Goal: Task Accomplishment & Management: Manage account settings

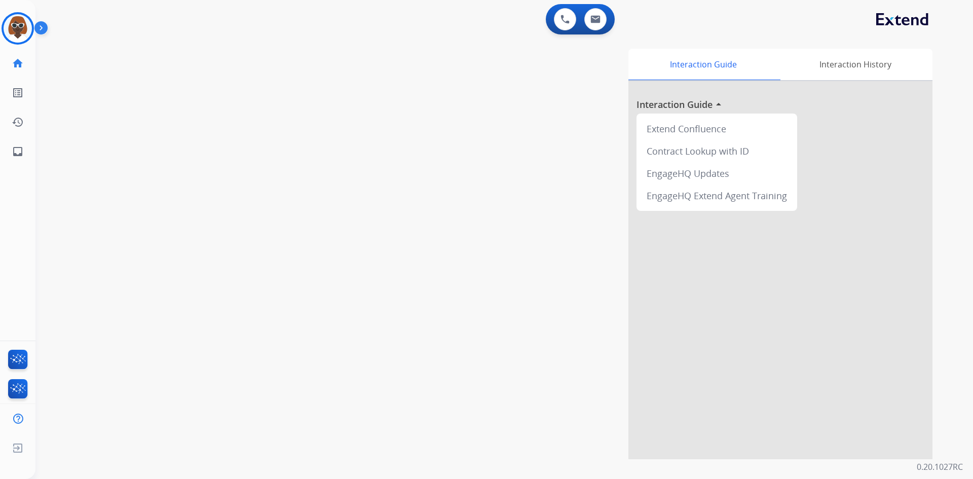
click at [167, 99] on div "swap_horiz Break voice bridge close_fullscreen Connect 3-Way Call merge_type Se…" at bounding box center [492, 247] width 914 height 423
click at [22, 153] on mat-icon "inbox" at bounding box center [18, 151] width 12 height 12
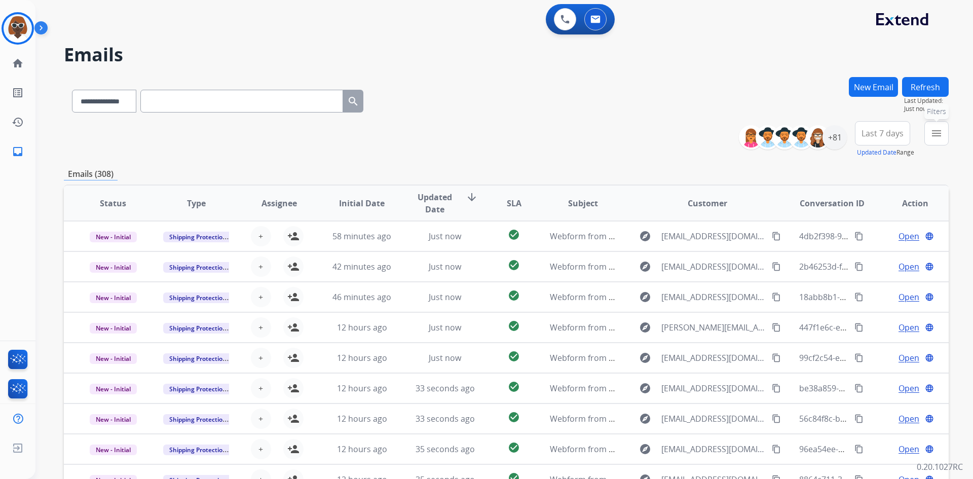
click at [929, 141] on button "menu Filters" at bounding box center [937, 133] width 24 height 24
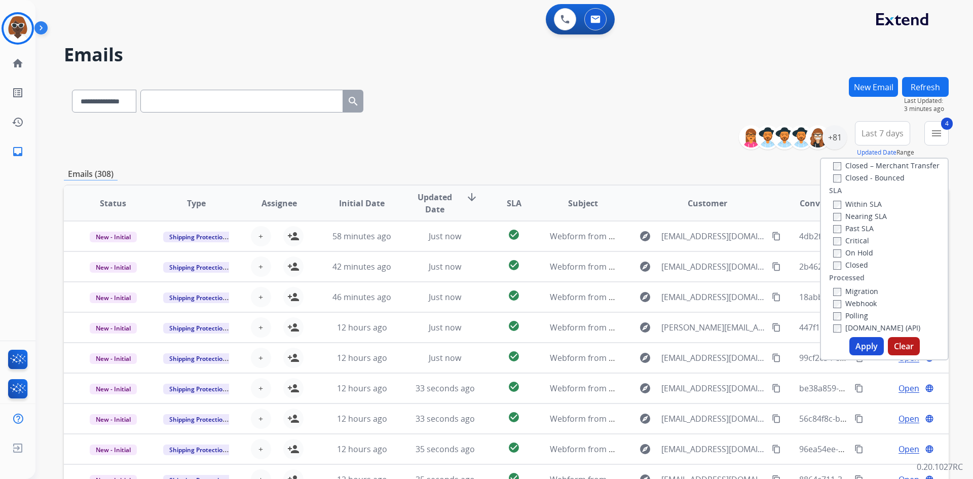
scroll to position [280, 0]
click at [865, 342] on button "Apply" at bounding box center [867, 346] width 34 height 18
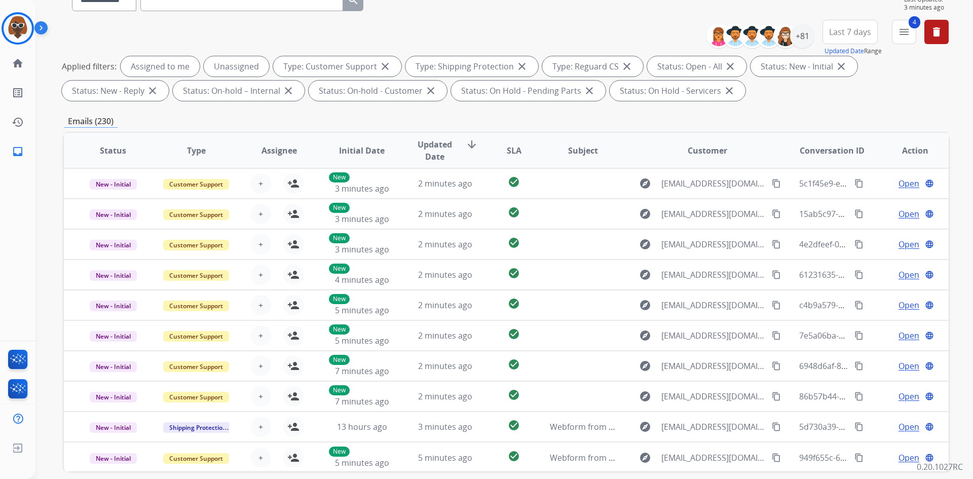
scroll to position [0, 0]
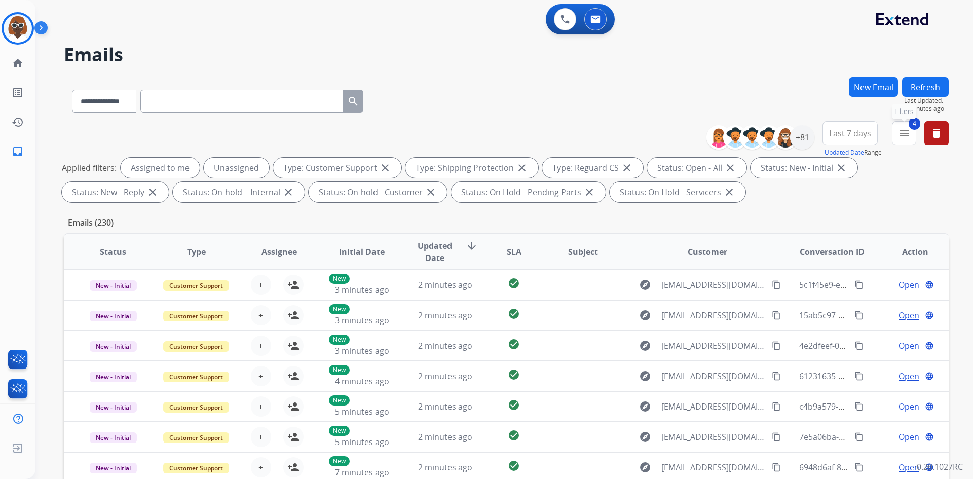
click at [908, 134] on mat-icon "menu" at bounding box center [904, 133] width 12 height 12
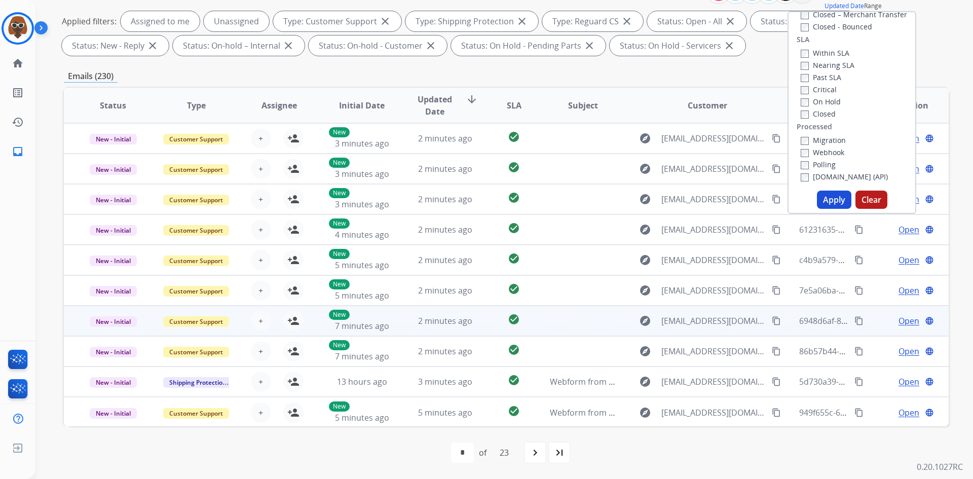
scroll to position [1, 0]
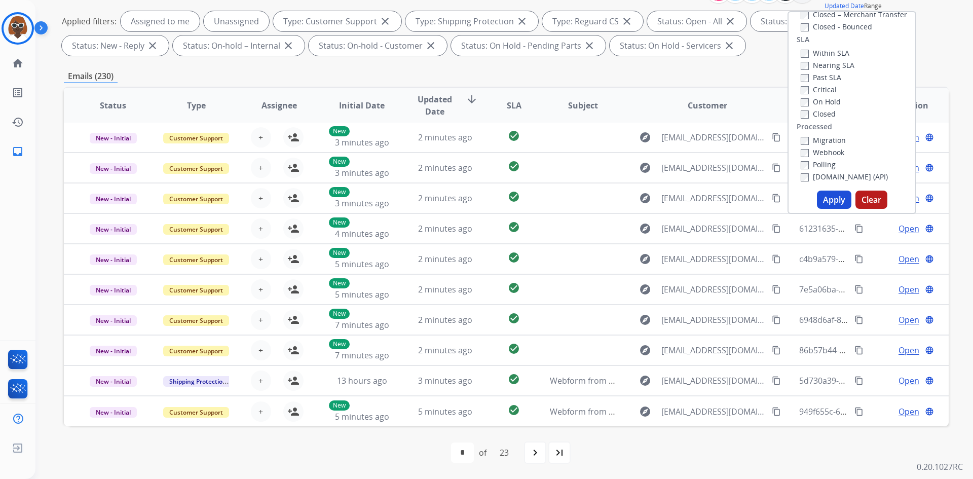
click at [829, 197] on button "Apply" at bounding box center [834, 200] width 34 height 18
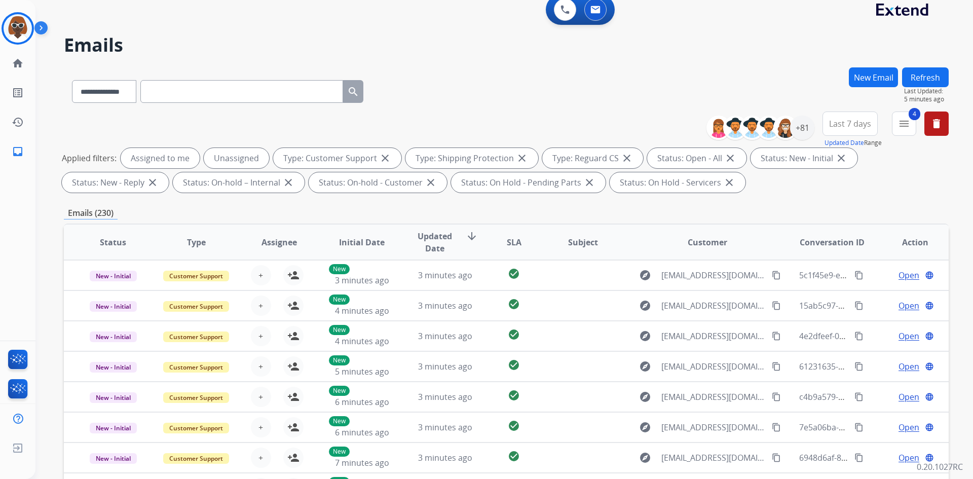
scroll to position [0, 0]
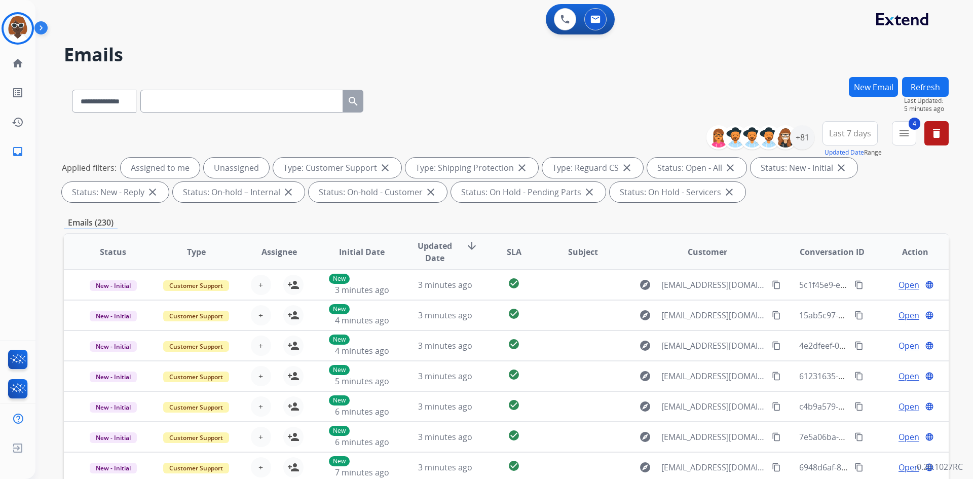
click at [848, 133] on span "Last 7 days" at bounding box center [850, 133] width 42 height 4
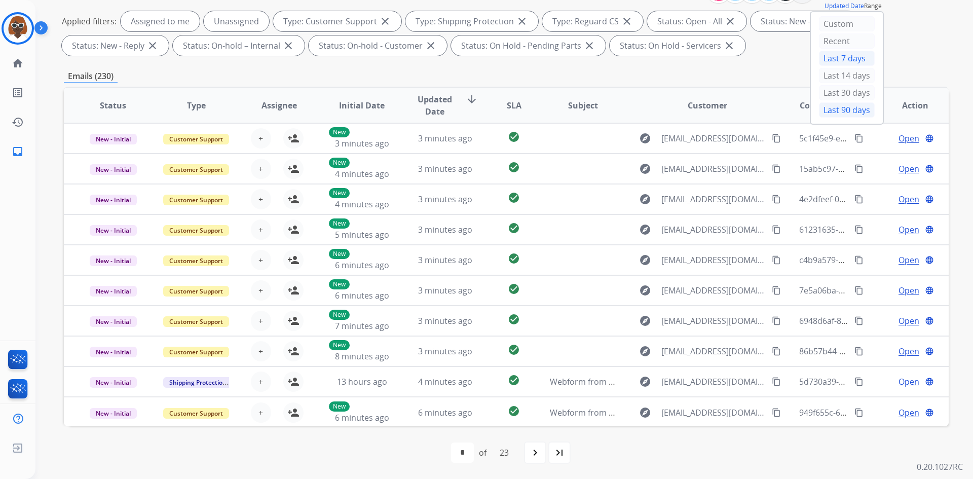
scroll to position [45, 0]
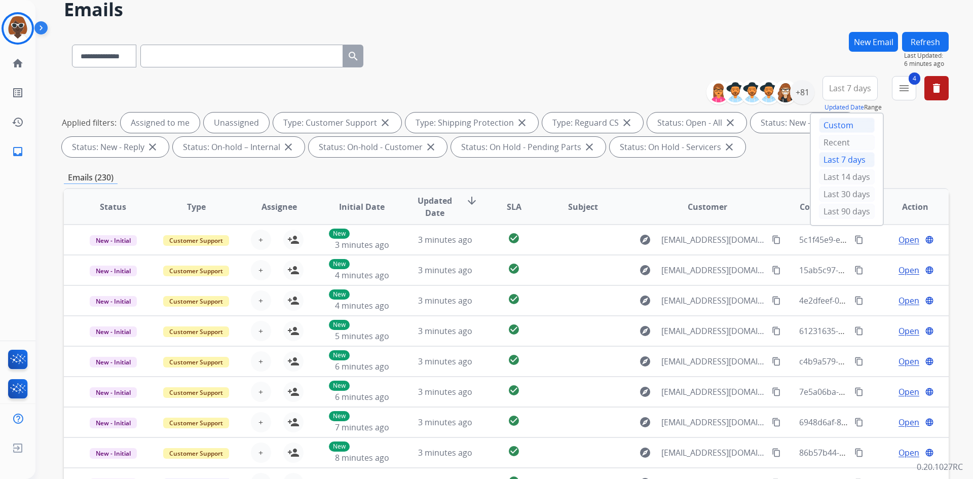
click at [832, 124] on div "Custom" at bounding box center [847, 125] width 56 height 15
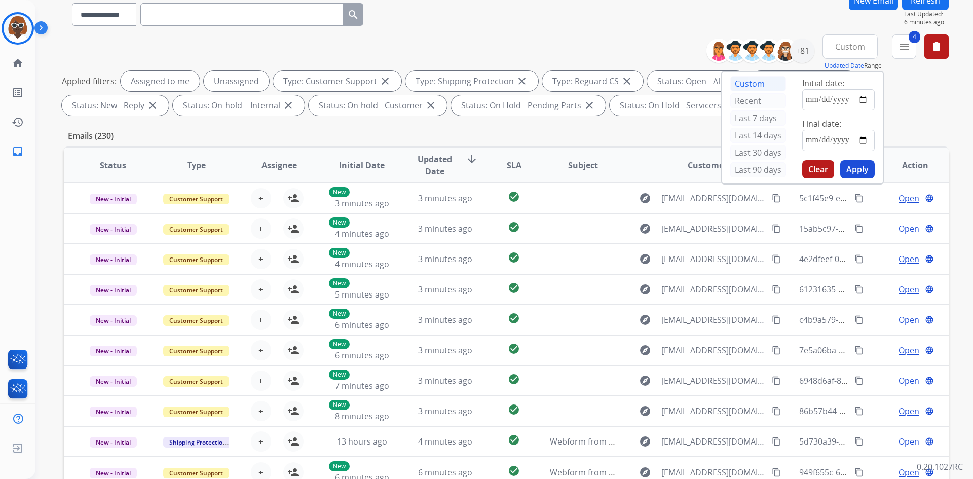
scroll to position [0, 0]
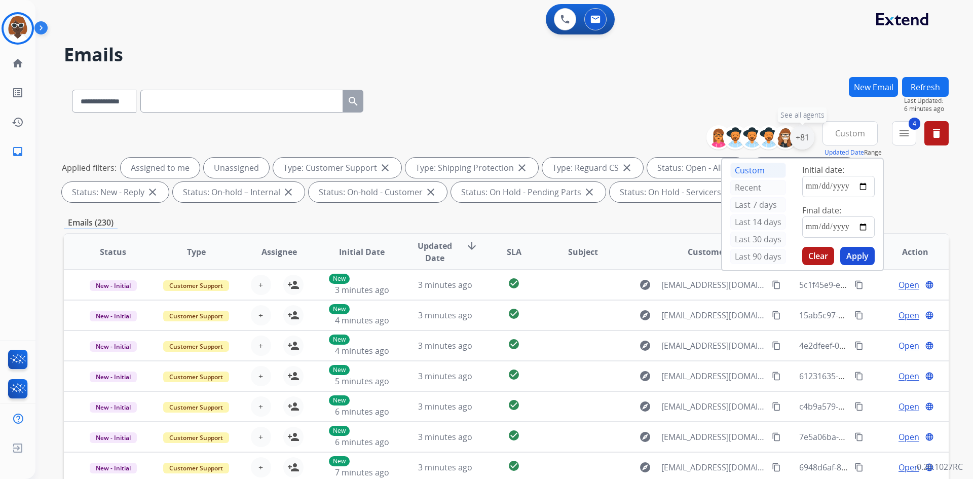
click at [799, 136] on div "+81" at bounding box center [802, 137] width 24 height 24
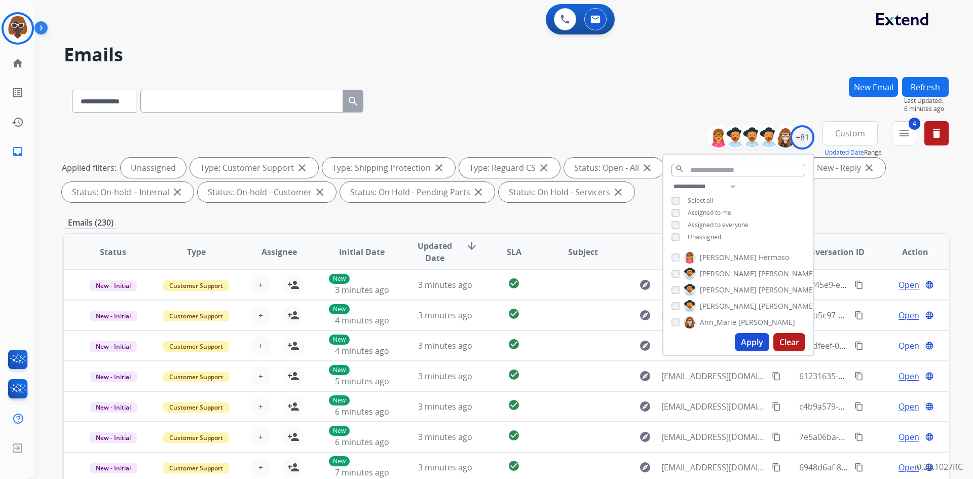
click at [750, 341] on button "Apply" at bounding box center [752, 342] width 34 height 18
click at [839, 203] on div "**********" at bounding box center [506, 163] width 885 height 85
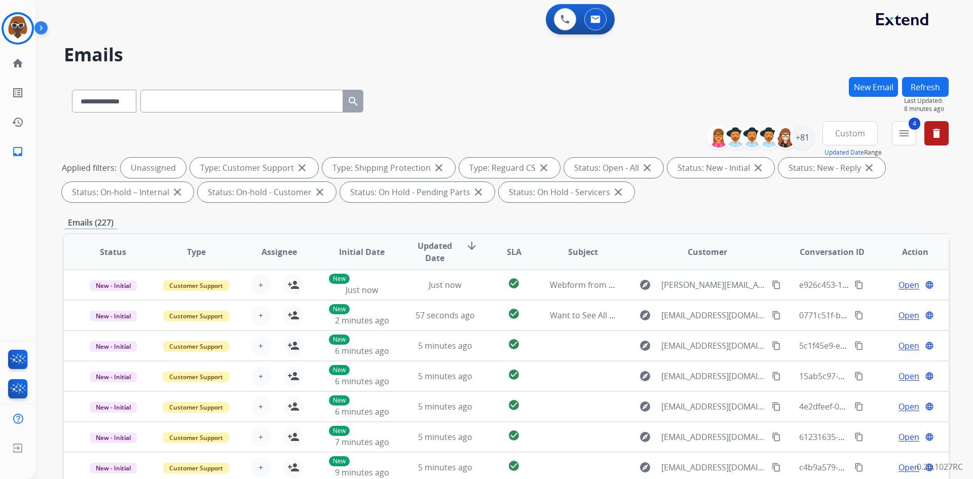
click at [848, 133] on span "Custom" at bounding box center [850, 133] width 30 height 4
click at [839, 206] on div "Last 7 days" at bounding box center [847, 204] width 56 height 15
click at [844, 135] on span "Last 7 days" at bounding box center [850, 133] width 42 height 4
click at [842, 127] on button "Last 7 days" at bounding box center [850, 133] width 55 height 24
click at [832, 167] on div "Custom" at bounding box center [847, 170] width 56 height 15
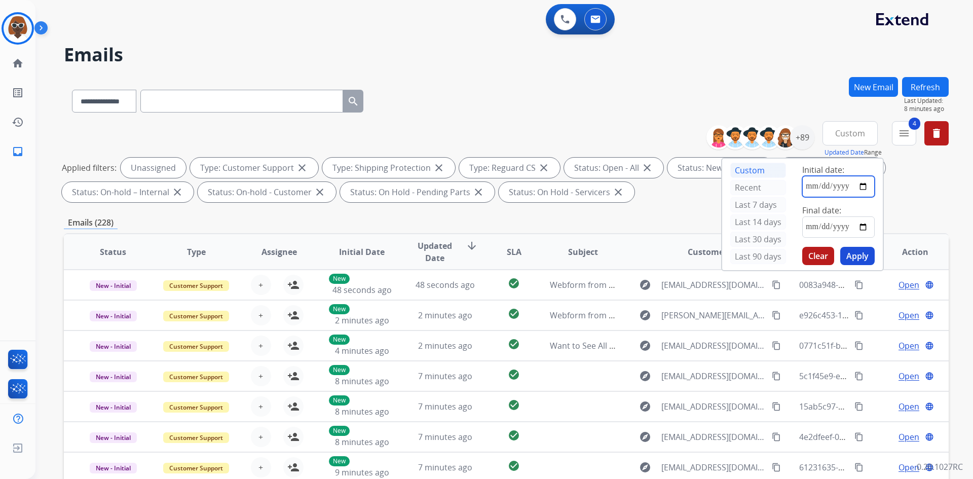
click at [864, 188] on input "date" at bounding box center [838, 186] width 72 height 21
click at [861, 188] on input "**********" at bounding box center [838, 186] width 72 height 21
type input "**********"
click at [856, 252] on button "Apply" at bounding box center [858, 256] width 34 height 18
click at [862, 256] on button "Apply" at bounding box center [858, 256] width 34 height 18
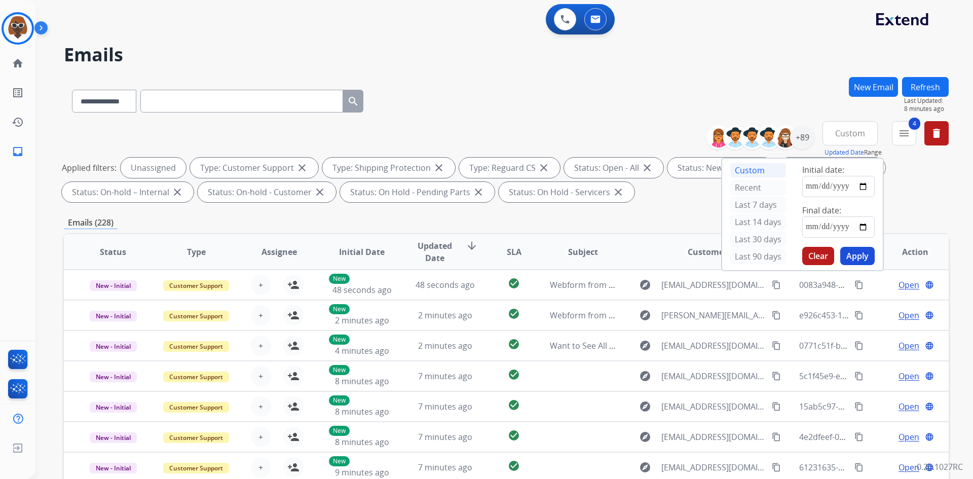
click at [862, 256] on button "Apply" at bounding box center [858, 256] width 34 height 18
click at [866, 227] on input "date" at bounding box center [838, 226] width 72 height 21
type input "**********"
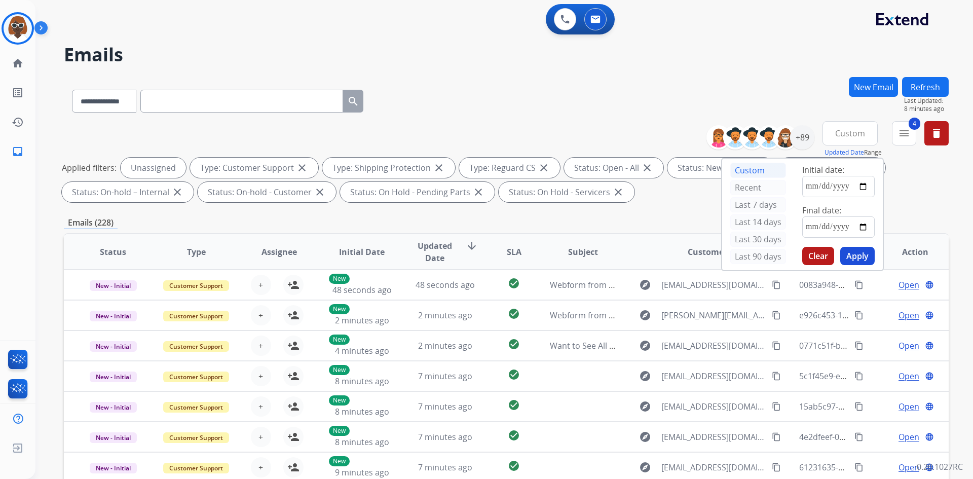
click at [853, 259] on button "Apply" at bounding box center [858, 256] width 34 height 18
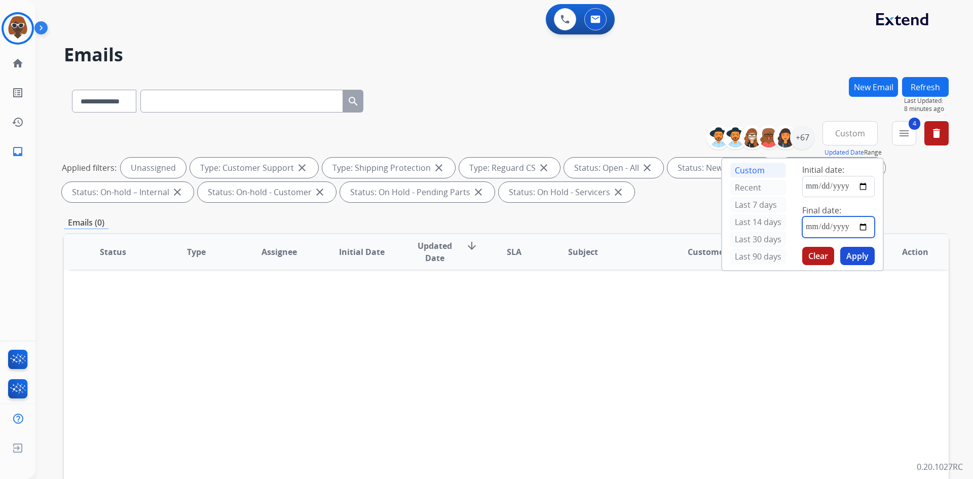
click at [865, 226] on input "**********" at bounding box center [838, 226] width 72 height 21
click at [852, 135] on span "Custom" at bounding box center [850, 133] width 30 height 4
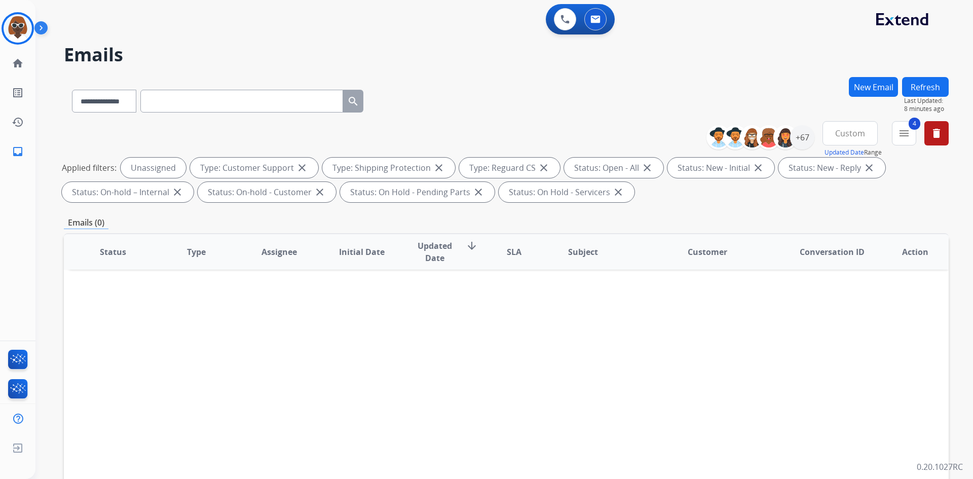
click at [847, 131] on span "Custom" at bounding box center [850, 133] width 30 height 4
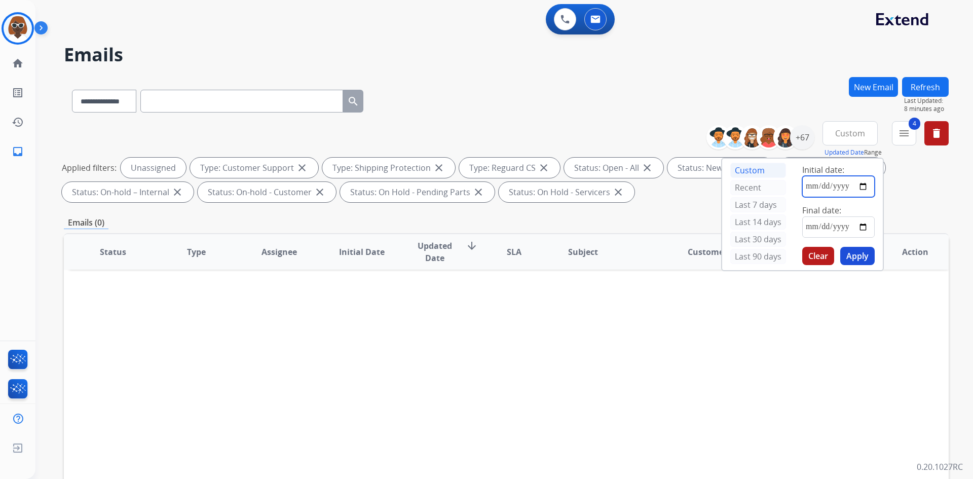
click at [863, 185] on input "**********" at bounding box center [838, 186] width 72 height 21
click at [865, 184] on input "**********" at bounding box center [838, 186] width 72 height 21
type input "**********"
click at [864, 222] on input "**********" at bounding box center [838, 226] width 72 height 21
click at [865, 224] on input "**********" at bounding box center [838, 226] width 72 height 21
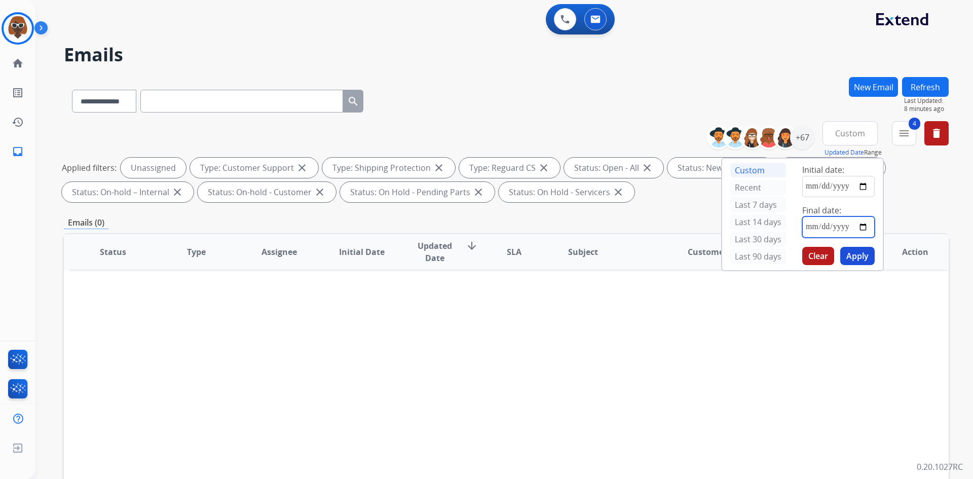
type input "**********"
click at [864, 254] on button "Apply" at bounding box center [858, 256] width 34 height 18
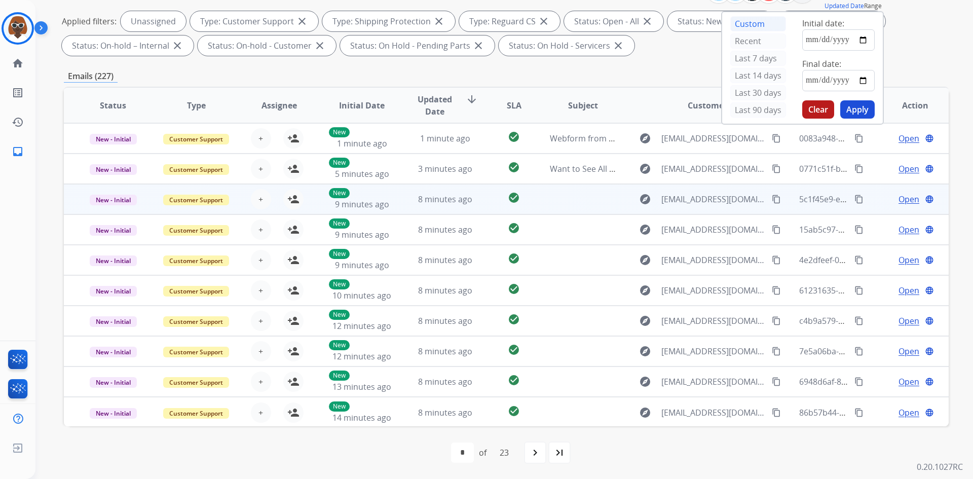
scroll to position [96, 0]
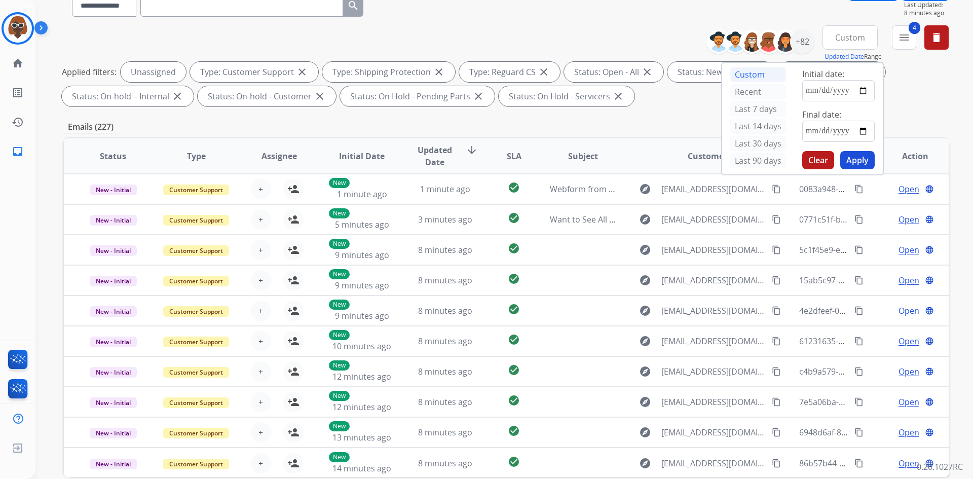
click at [893, 117] on div "**********" at bounding box center [506, 255] width 885 height 549
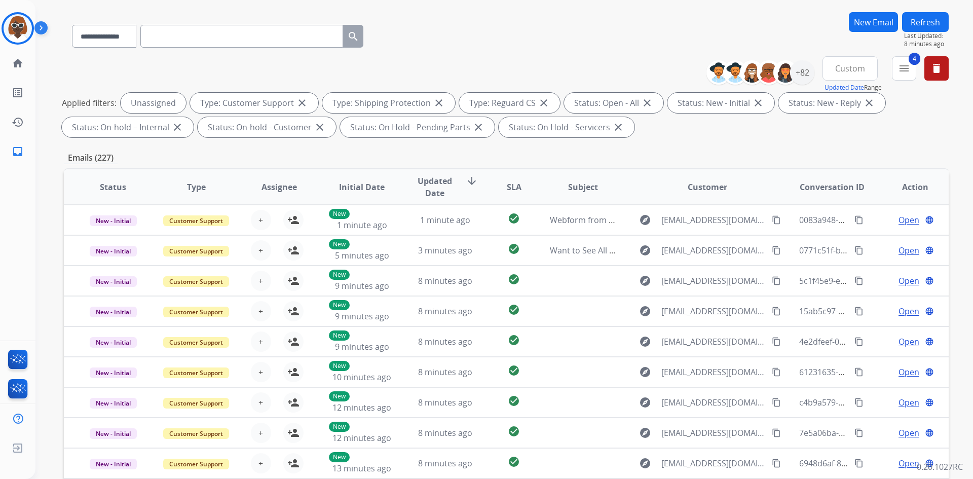
scroll to position [45, 0]
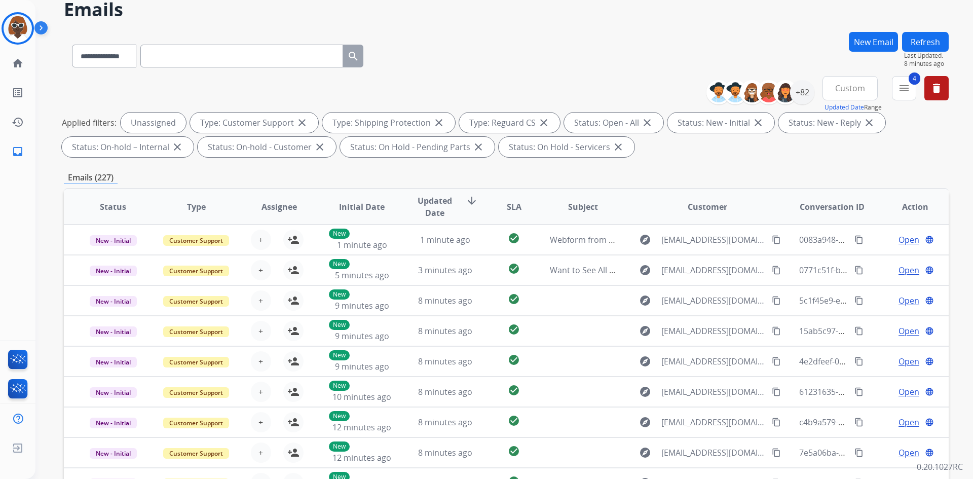
click at [845, 90] on span "Custom" at bounding box center [850, 88] width 30 height 4
click at [830, 121] on div "Custom" at bounding box center [847, 125] width 56 height 15
click at [666, 176] on div "Emails (227)" at bounding box center [506, 177] width 885 height 13
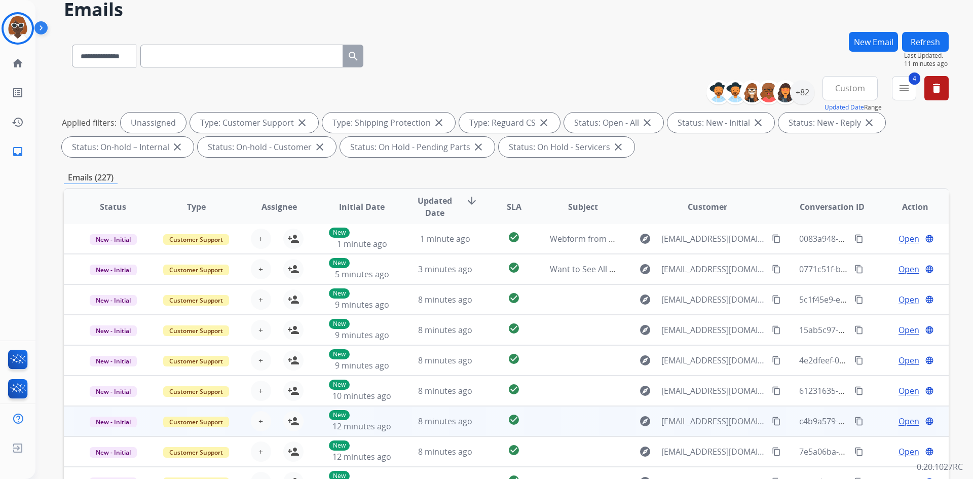
scroll to position [147, 0]
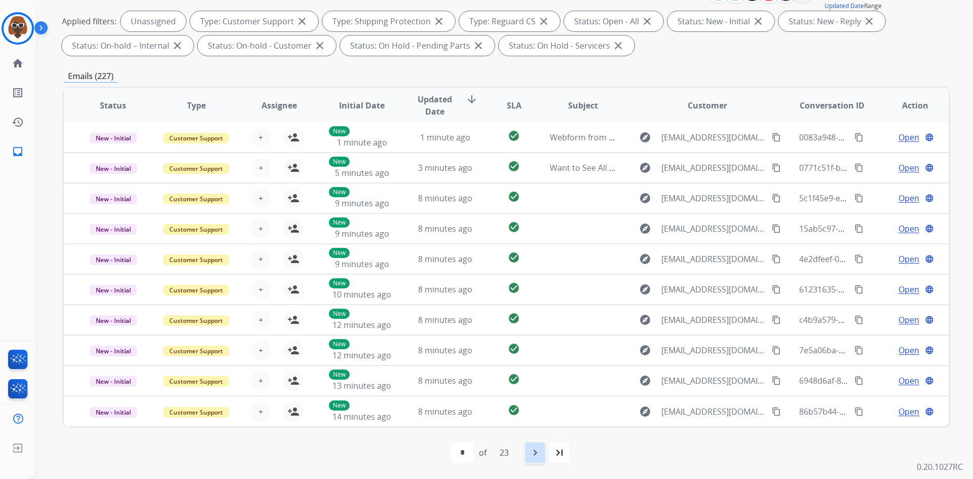
click at [535, 451] on mat-icon "navigate_next" at bounding box center [535, 453] width 12 height 12
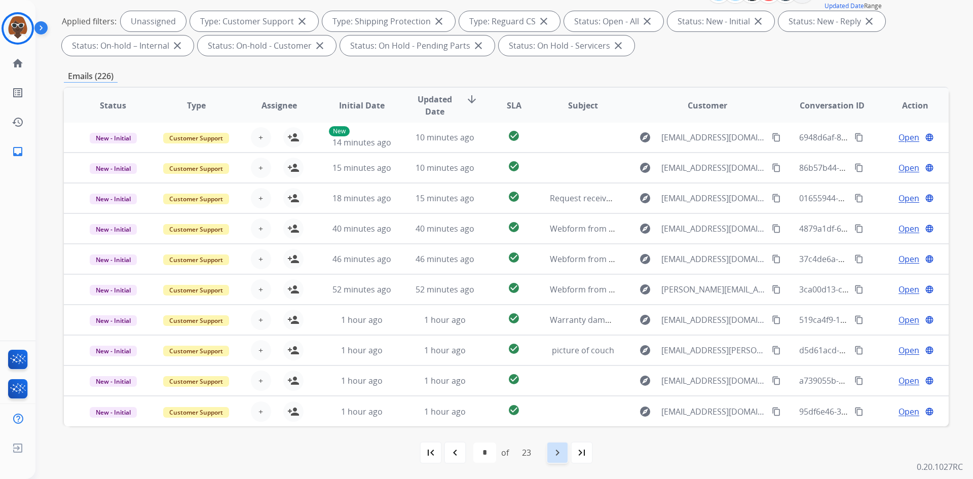
click at [563, 453] on mat-icon "navigate_next" at bounding box center [558, 453] width 12 height 12
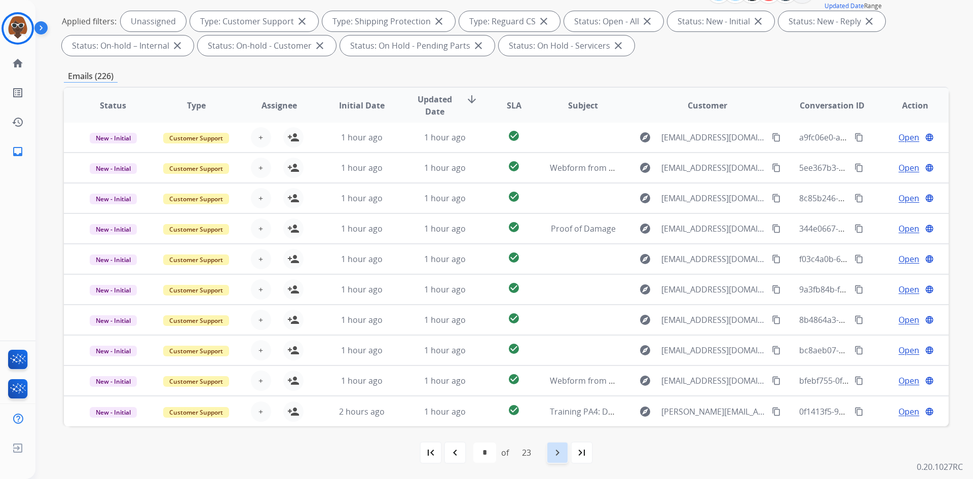
click at [561, 451] on mat-icon "navigate_next" at bounding box center [558, 453] width 12 height 12
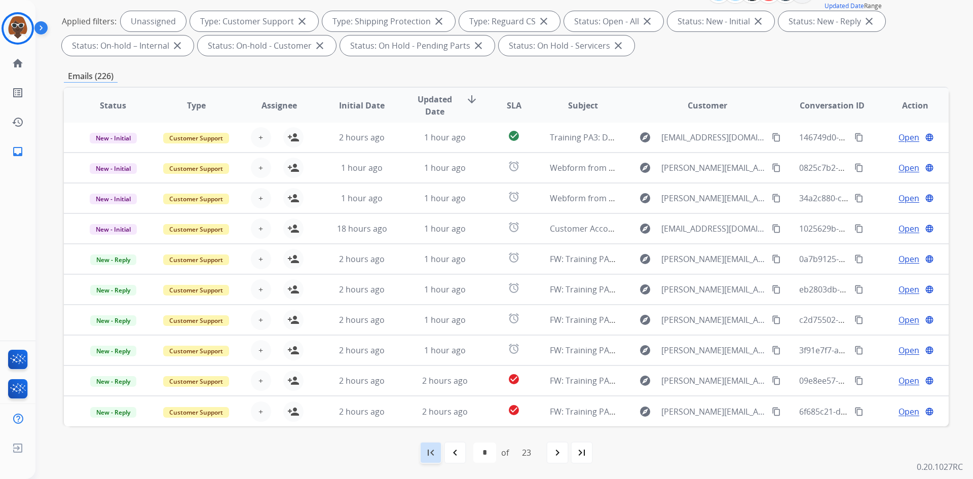
click at [433, 453] on mat-icon "first_page" at bounding box center [431, 453] width 12 height 12
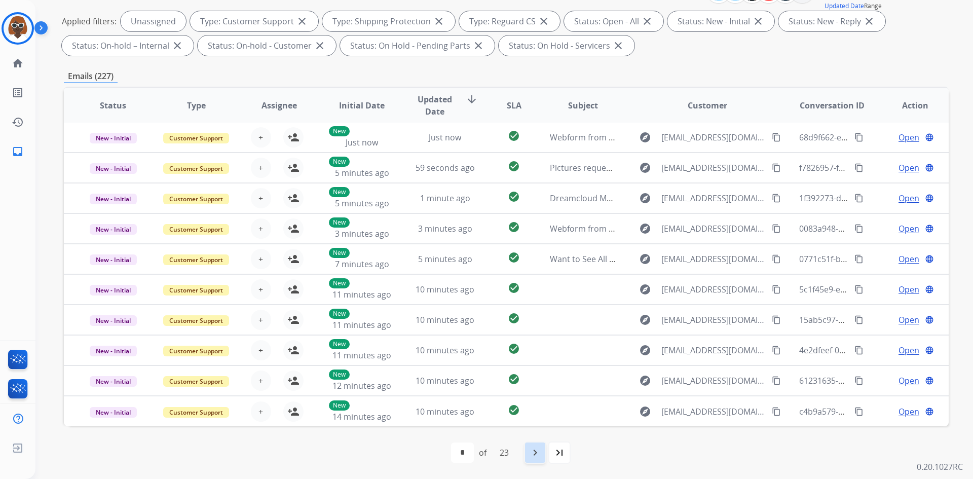
click at [536, 452] on mat-icon "navigate_next" at bounding box center [535, 453] width 12 height 12
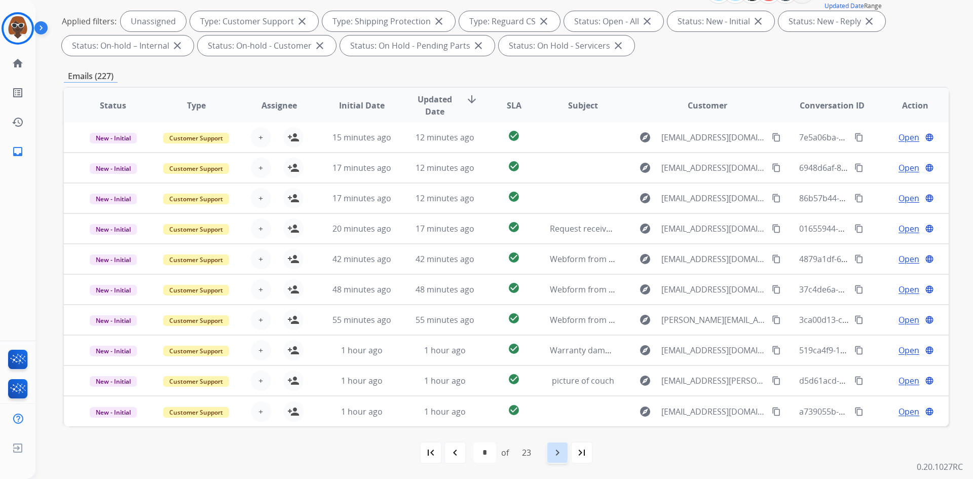
click at [563, 454] on mat-icon "navigate_next" at bounding box center [558, 453] width 12 height 12
click at [557, 451] on mat-icon "navigate_next" at bounding box center [558, 453] width 12 height 12
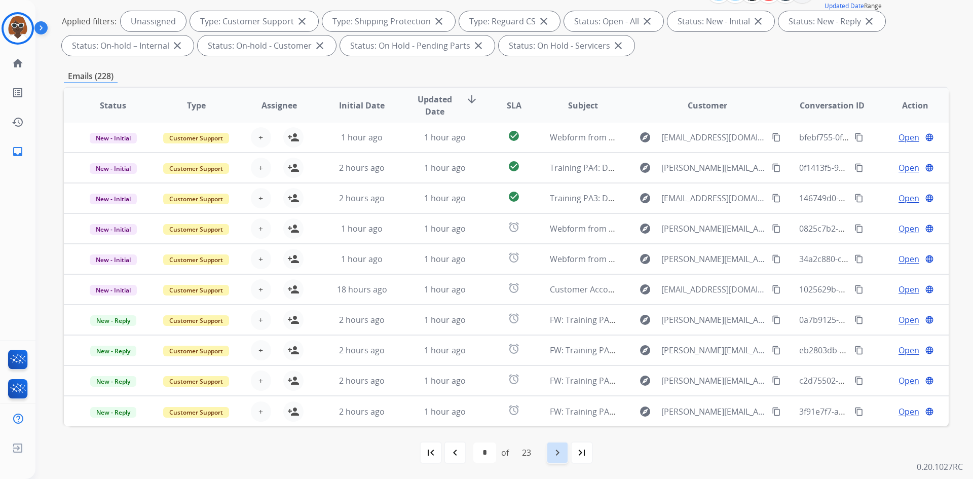
click at [557, 452] on mat-icon "navigate_next" at bounding box center [558, 453] width 12 height 12
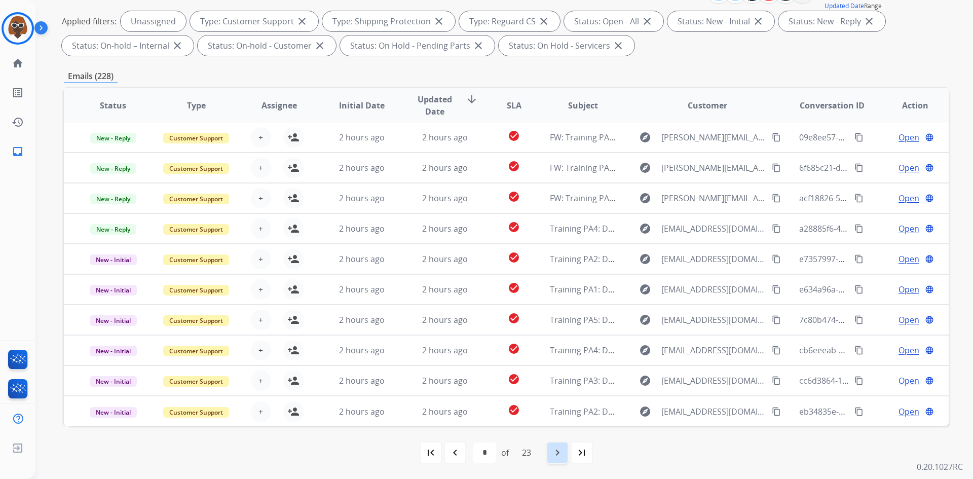
click at [564, 455] on mat-icon "navigate_next" at bounding box center [558, 453] width 12 height 12
click at [460, 450] on div "navigate_before" at bounding box center [455, 453] width 22 height 22
click at [454, 450] on mat-icon "navigate_before" at bounding box center [455, 453] width 12 height 12
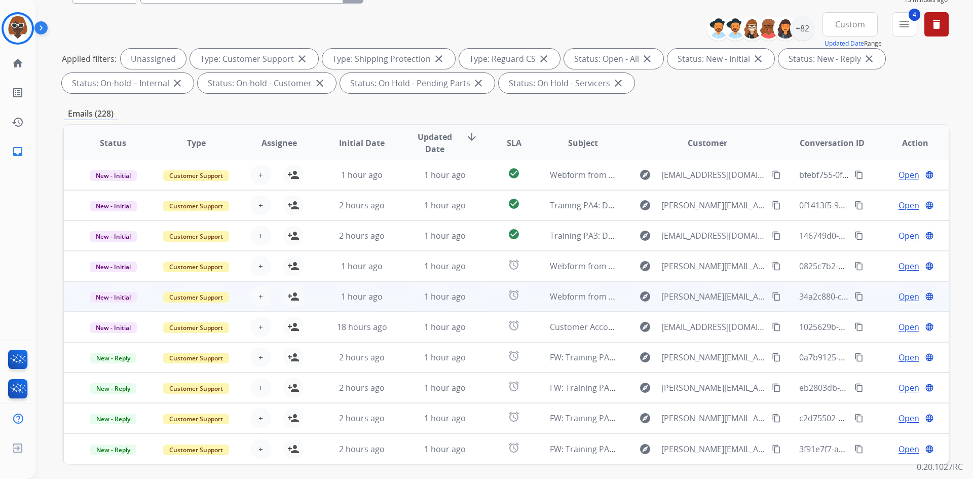
scroll to position [96, 0]
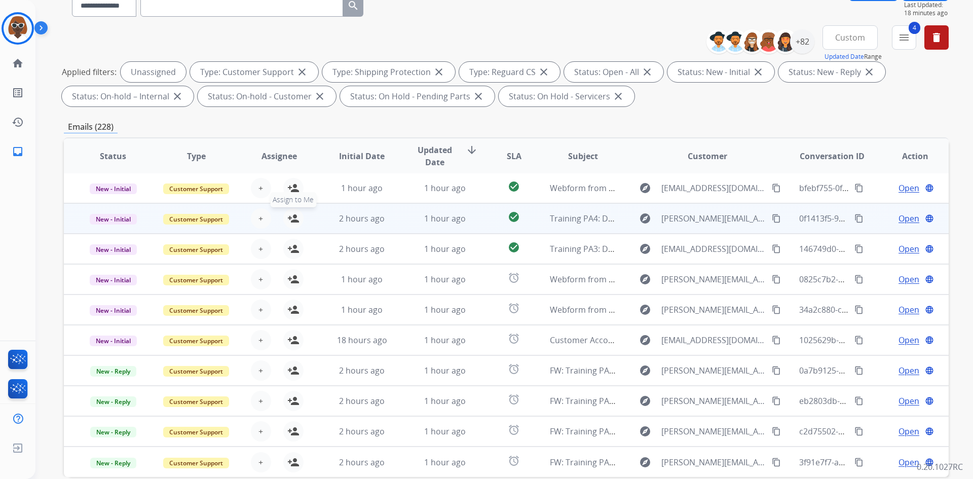
click at [293, 220] on mat-icon "person_add" at bounding box center [293, 218] width 12 height 12
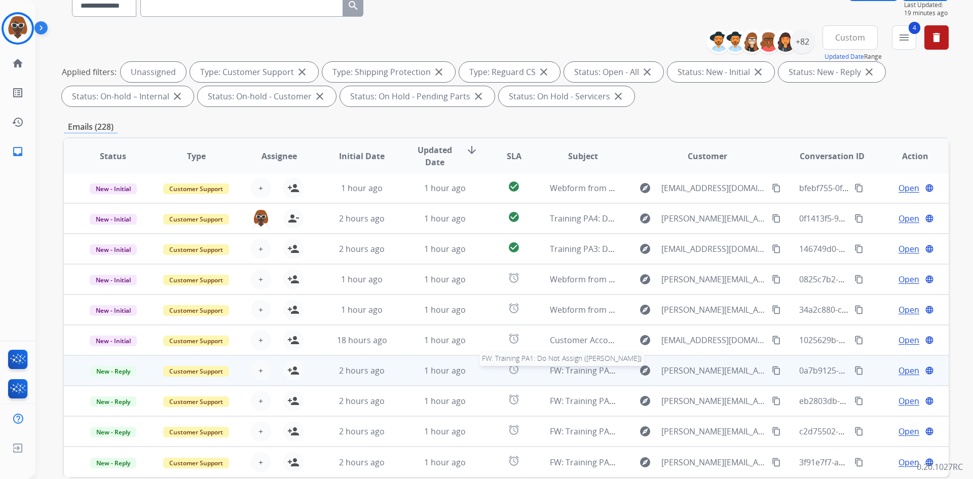
scroll to position [147, 0]
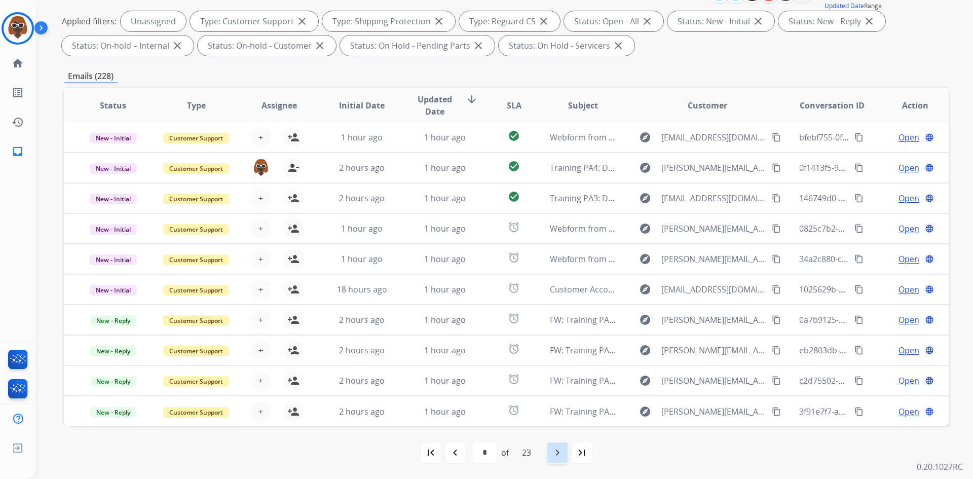
click at [555, 456] on mat-icon "navigate_next" at bounding box center [558, 453] width 12 height 12
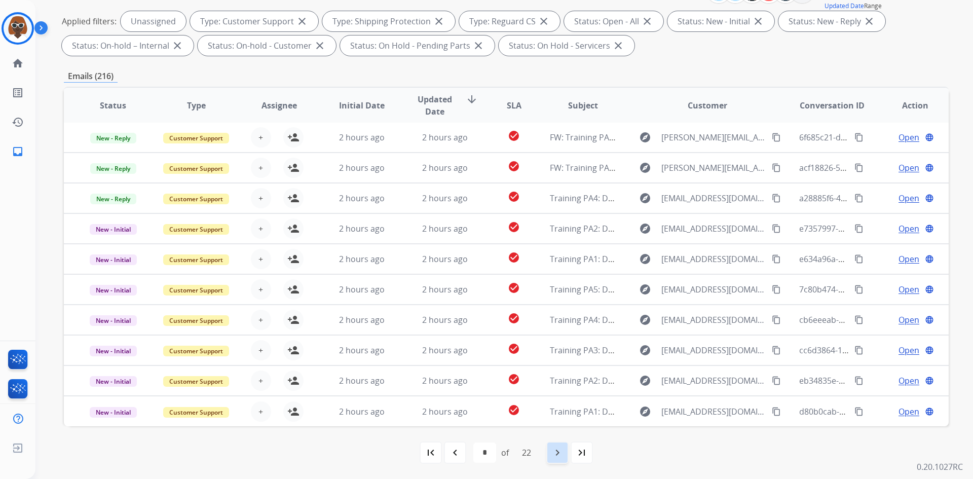
click at [562, 455] on mat-icon "navigate_next" at bounding box center [558, 453] width 12 height 12
click at [558, 453] on mat-icon "navigate_next" at bounding box center [558, 453] width 12 height 12
click at [561, 455] on mat-icon "navigate_next" at bounding box center [558, 453] width 12 height 12
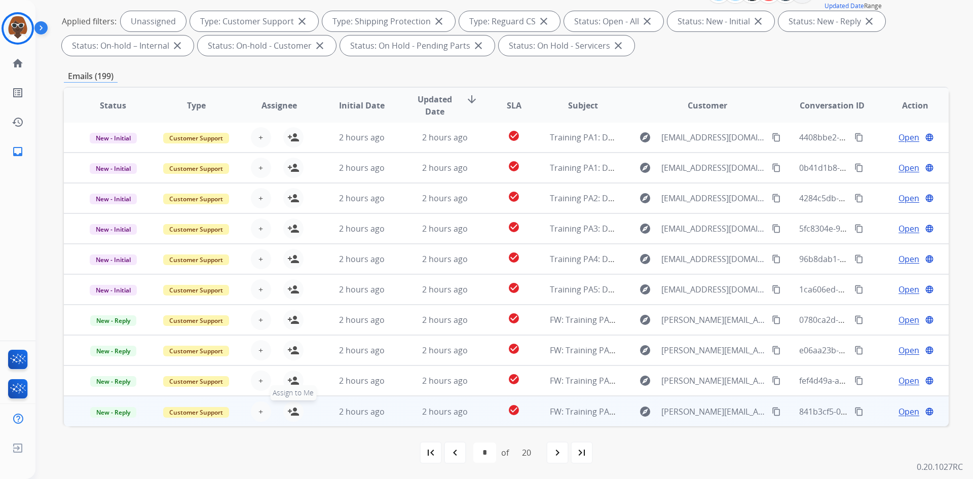
click at [290, 411] on mat-icon "person_add" at bounding box center [293, 412] width 12 height 12
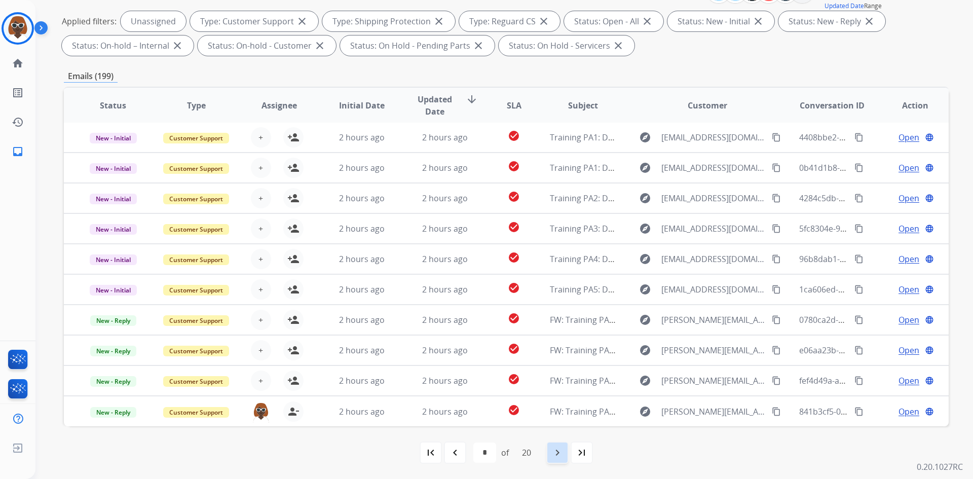
click at [557, 452] on mat-icon "navigate_next" at bounding box center [558, 453] width 12 height 12
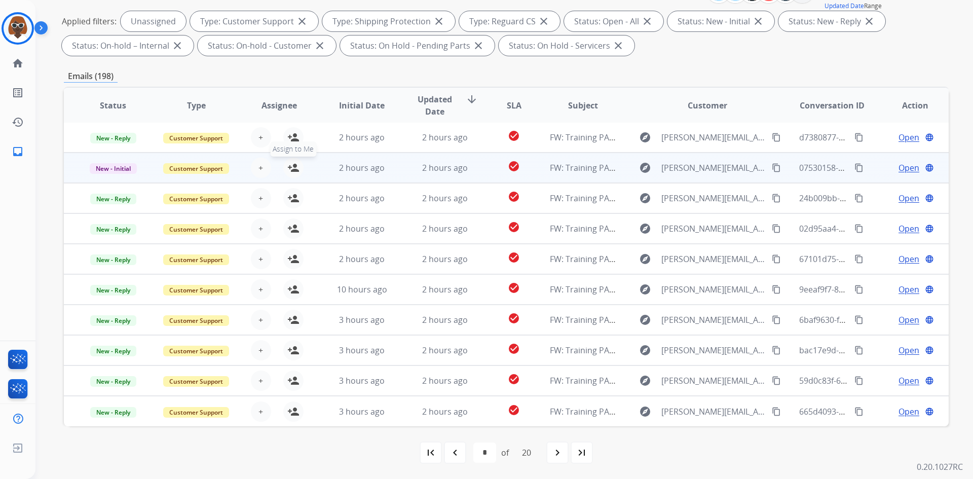
click at [291, 168] on mat-icon "person_add" at bounding box center [293, 168] width 12 height 12
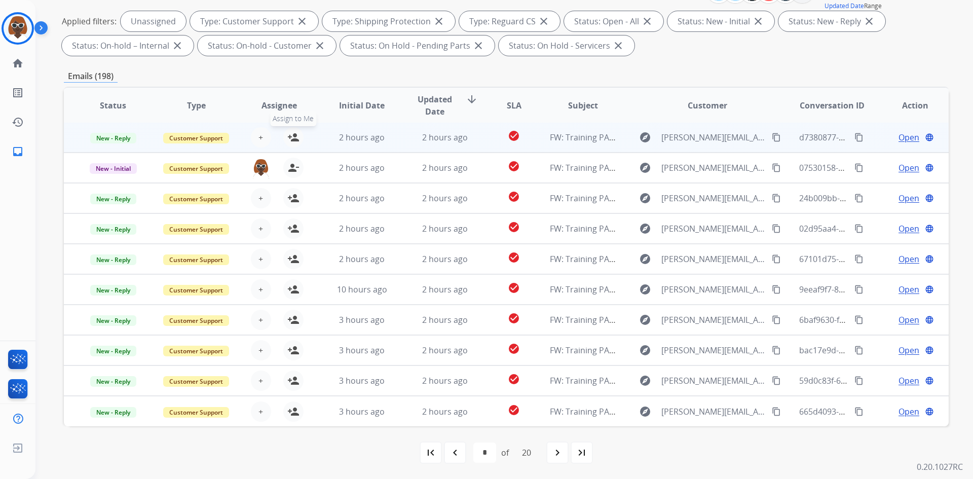
click at [289, 134] on mat-icon "person_add" at bounding box center [293, 137] width 12 height 12
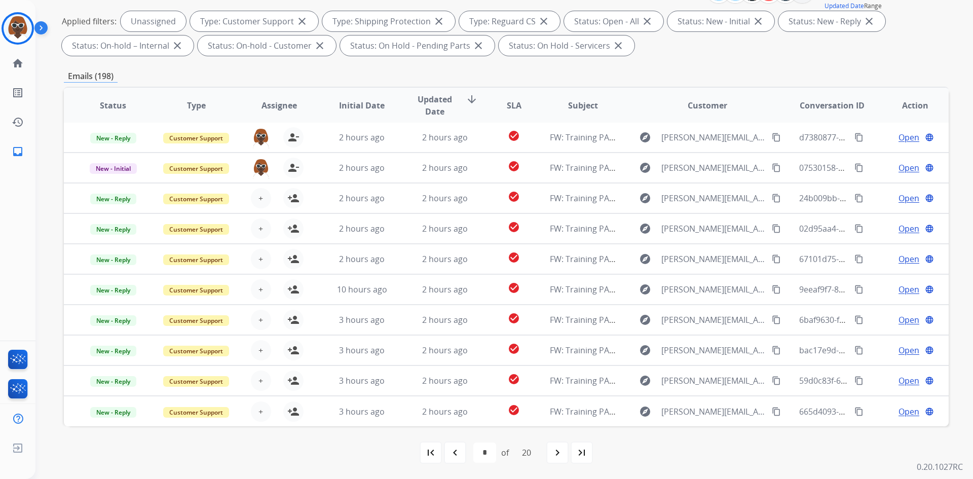
click at [558, 452] on mat-icon "navigate_next" at bounding box center [558, 453] width 12 height 12
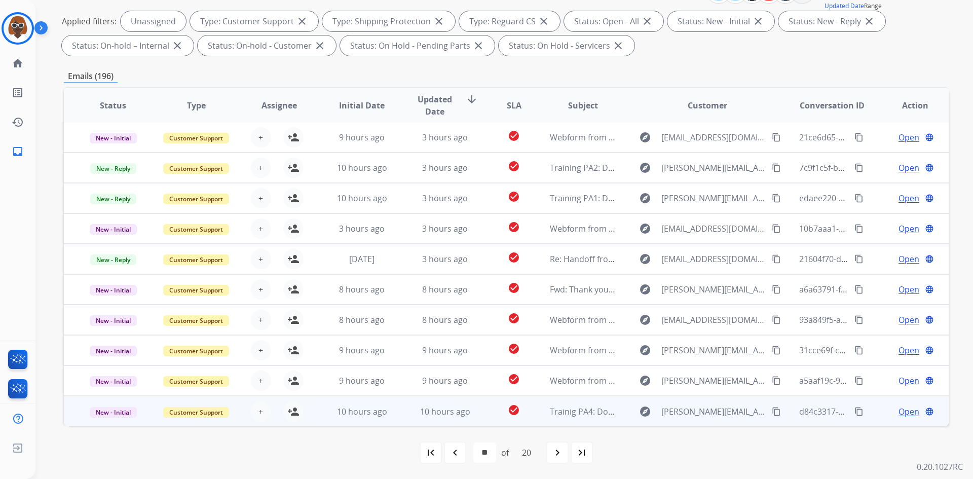
scroll to position [0, 0]
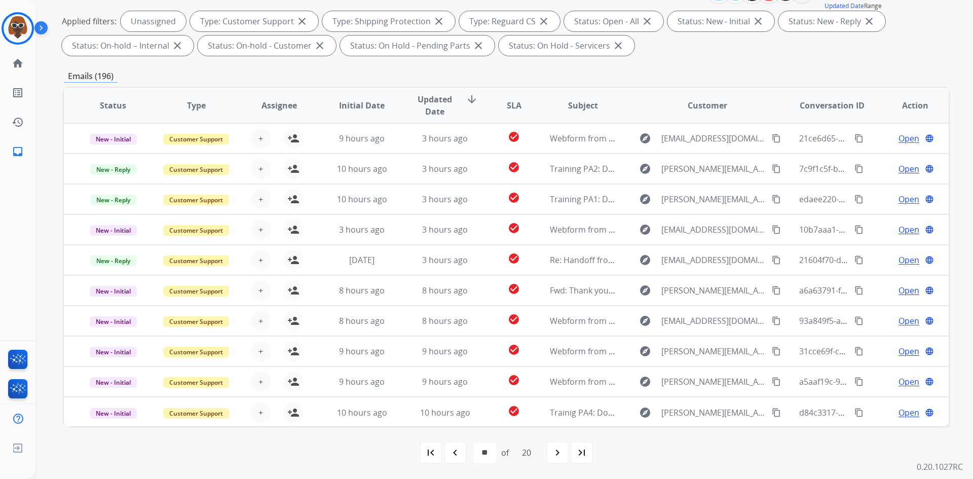
click at [557, 453] on mat-icon "navigate_next" at bounding box center [558, 453] width 12 height 12
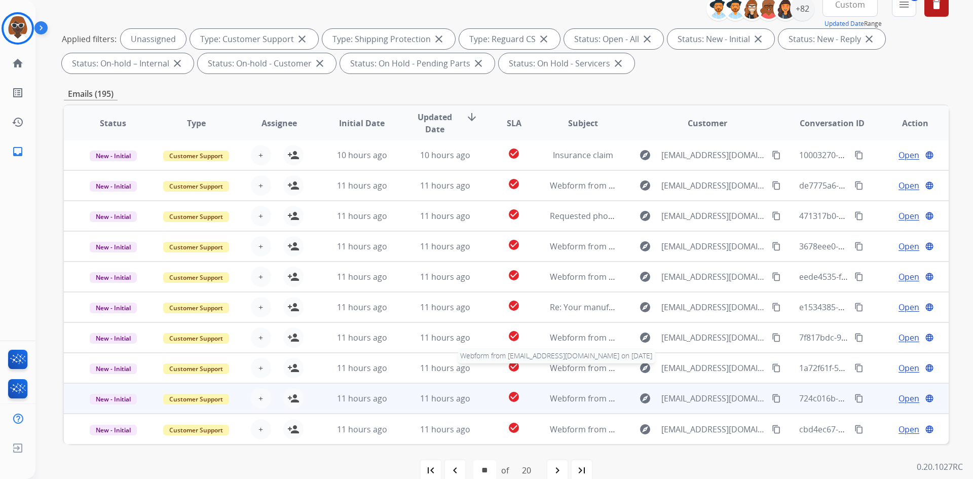
scroll to position [147, 0]
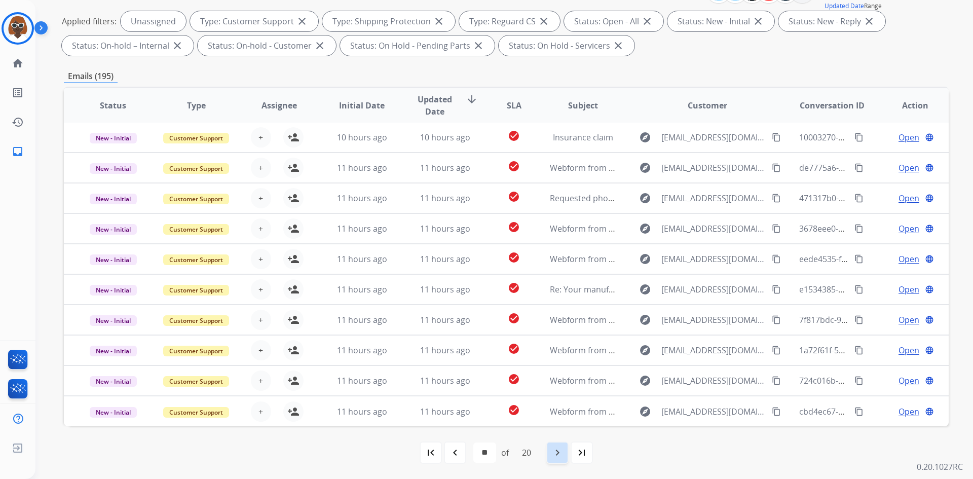
click at [561, 451] on mat-icon "navigate_next" at bounding box center [558, 453] width 12 height 12
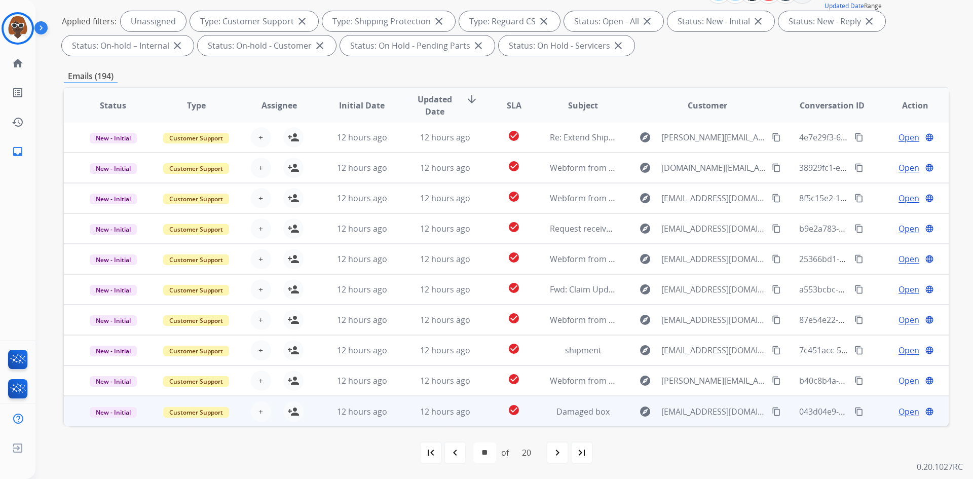
scroll to position [0, 0]
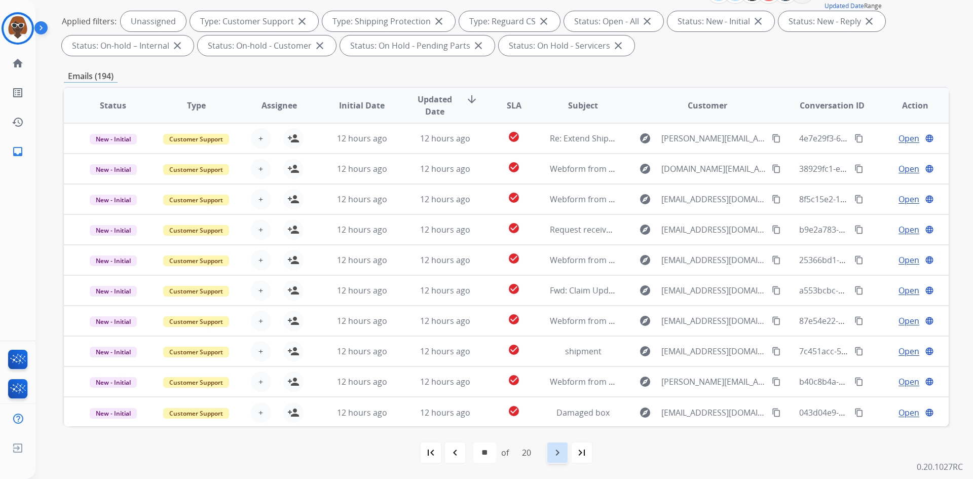
click at [562, 455] on mat-icon "navigate_next" at bounding box center [558, 453] width 12 height 12
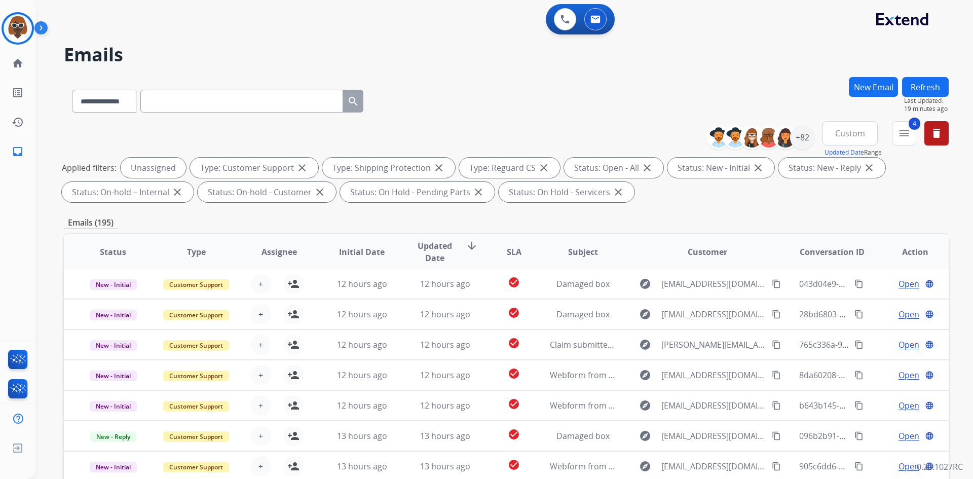
scroll to position [147, 0]
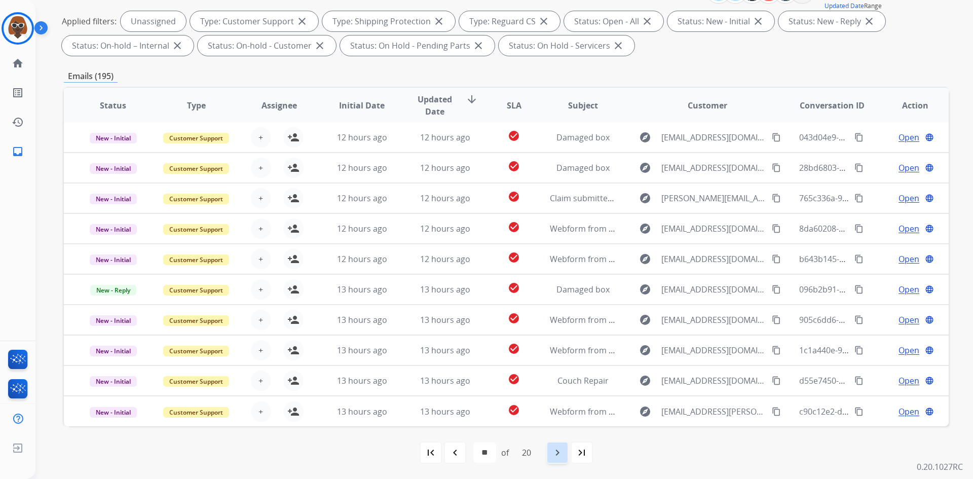
click at [562, 454] on mat-icon "navigate_next" at bounding box center [558, 453] width 12 height 12
click at [564, 453] on mat-icon "navigate_next" at bounding box center [558, 453] width 12 height 12
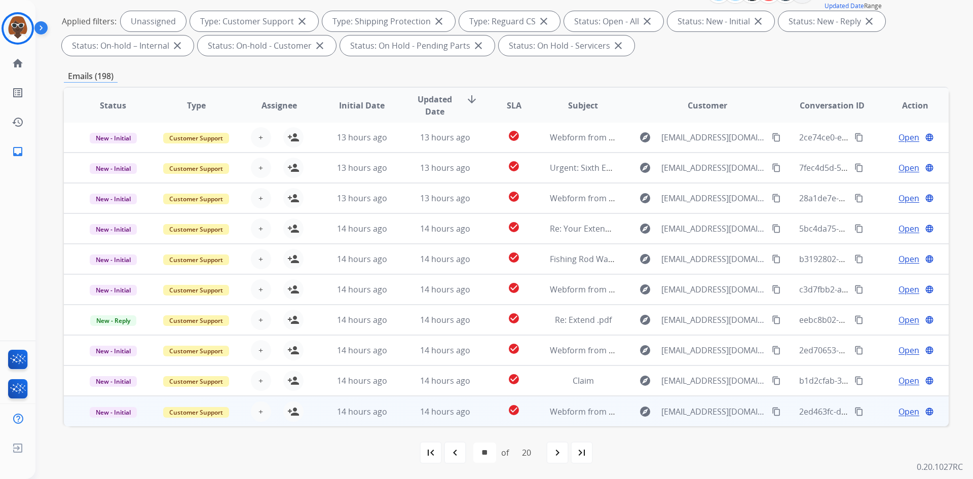
scroll to position [0, 0]
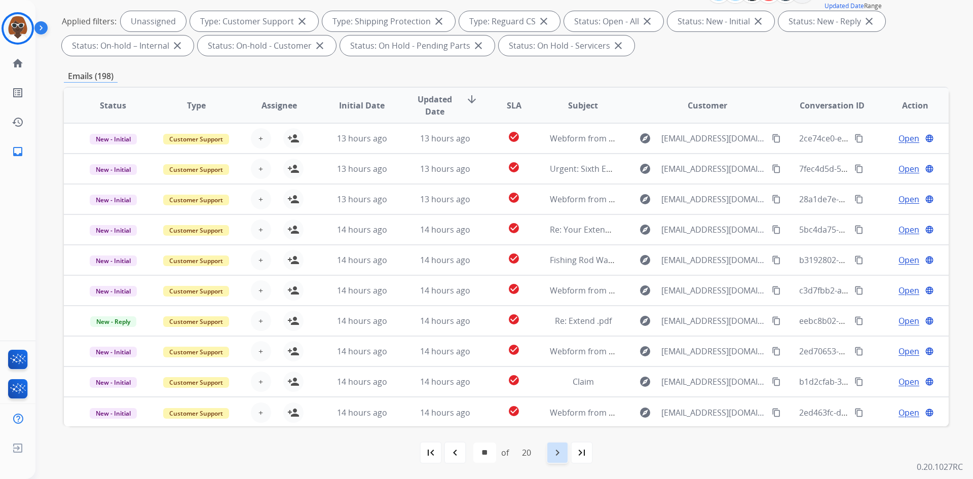
click at [558, 461] on div "navigate_next" at bounding box center [557, 453] width 22 height 22
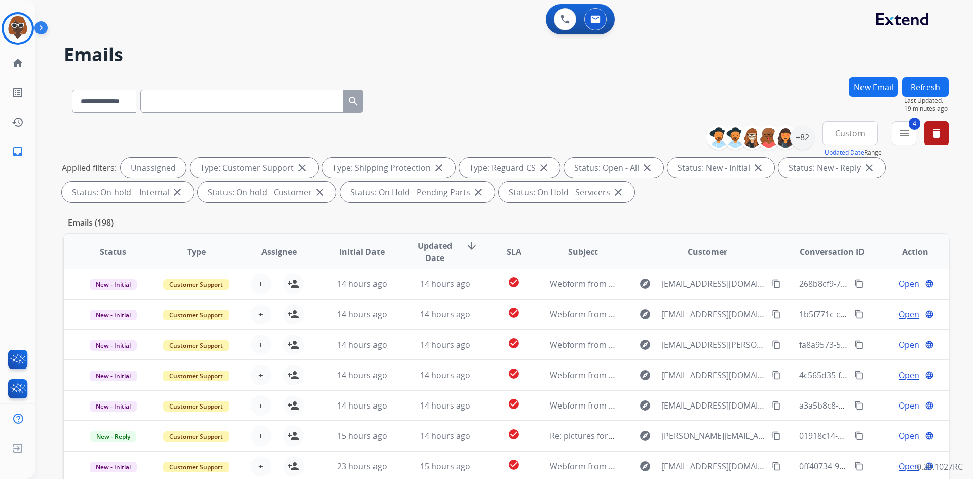
scroll to position [147, 0]
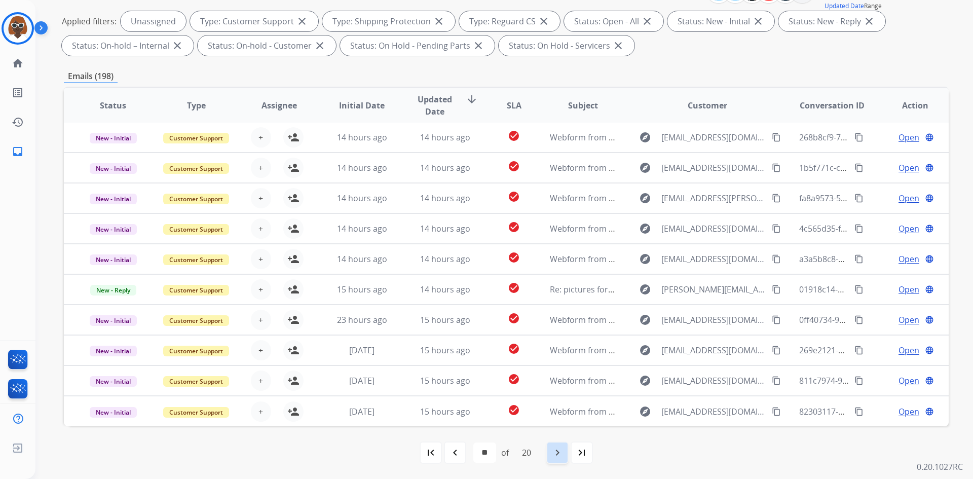
click at [569, 456] on div "navigate_next" at bounding box center [557, 453] width 22 height 22
click at [564, 452] on mat-icon "navigate_next" at bounding box center [558, 453] width 12 height 12
click at [556, 457] on mat-icon "navigate_next" at bounding box center [558, 453] width 12 height 12
click at [561, 455] on mat-icon "navigate_next" at bounding box center [558, 453] width 12 height 12
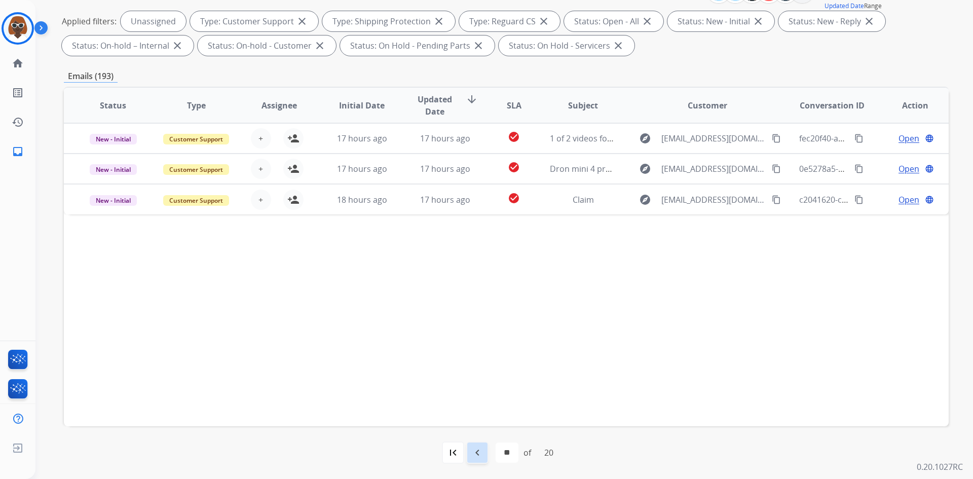
click at [478, 456] on mat-icon "navigate_before" at bounding box center [477, 453] width 12 height 12
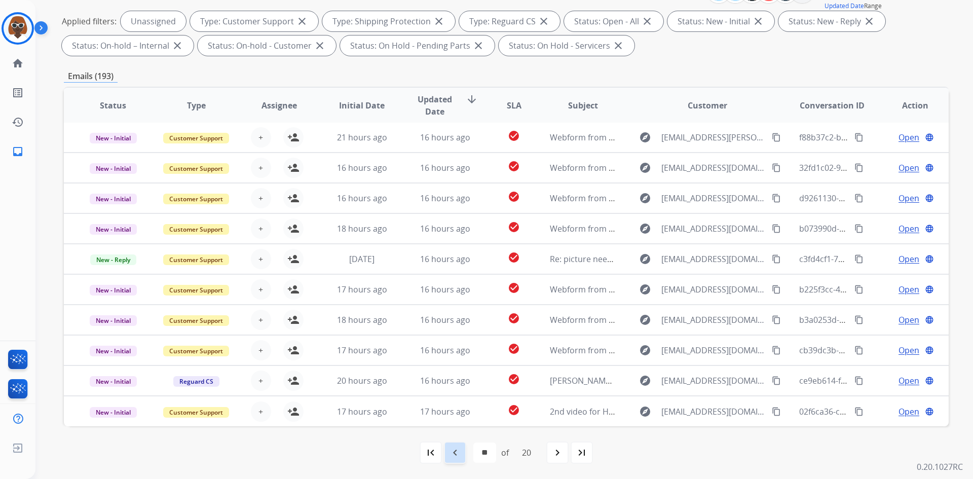
click at [453, 452] on mat-icon "navigate_before" at bounding box center [455, 453] width 12 height 12
click at [457, 451] on mat-icon "navigate_before" at bounding box center [455, 453] width 12 height 12
click at [460, 454] on div "navigate_before" at bounding box center [455, 453] width 22 height 22
click at [457, 451] on mat-icon "navigate_before" at bounding box center [455, 453] width 12 height 12
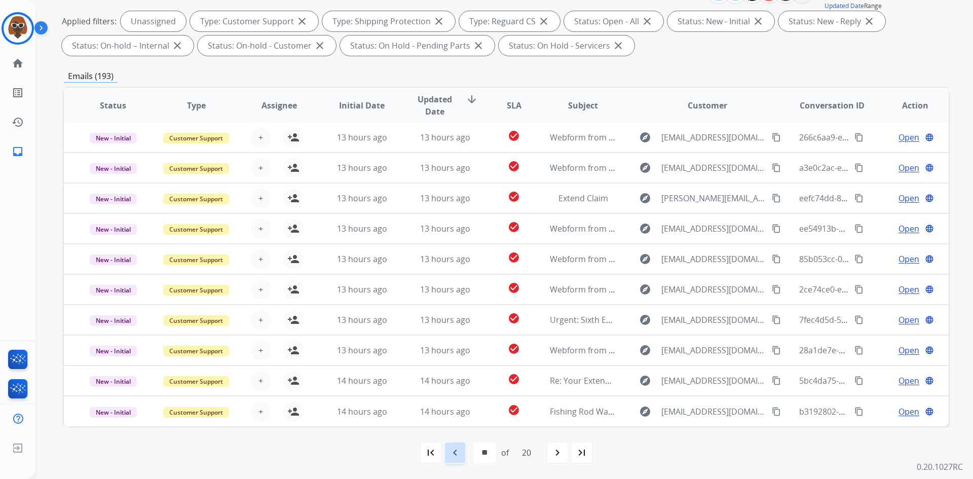
click at [452, 454] on mat-icon "navigate_before" at bounding box center [455, 453] width 12 height 12
click at [452, 450] on mat-icon "navigate_before" at bounding box center [455, 453] width 12 height 12
click at [458, 451] on mat-icon "navigate_before" at bounding box center [455, 453] width 12 height 12
click at [456, 455] on mat-icon "navigate_before" at bounding box center [455, 453] width 12 height 12
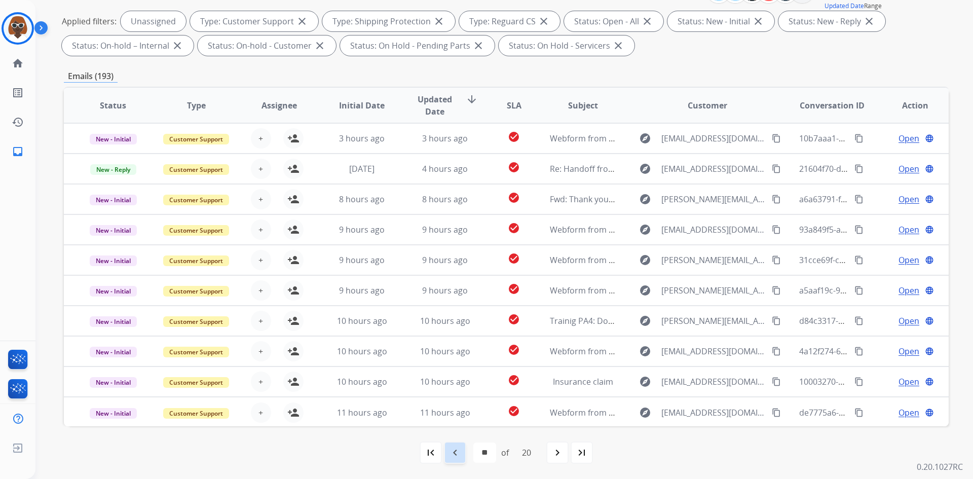
click at [453, 456] on mat-icon "navigate_before" at bounding box center [455, 453] width 12 height 12
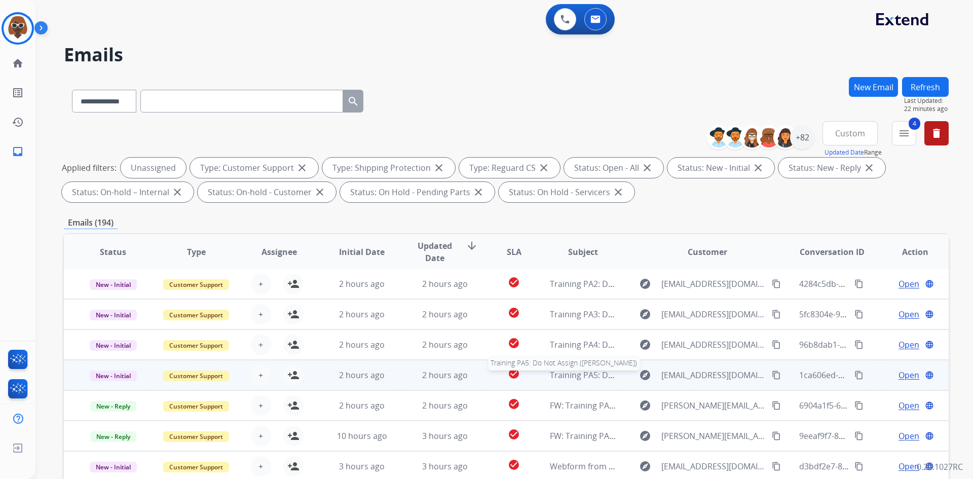
scroll to position [147, 0]
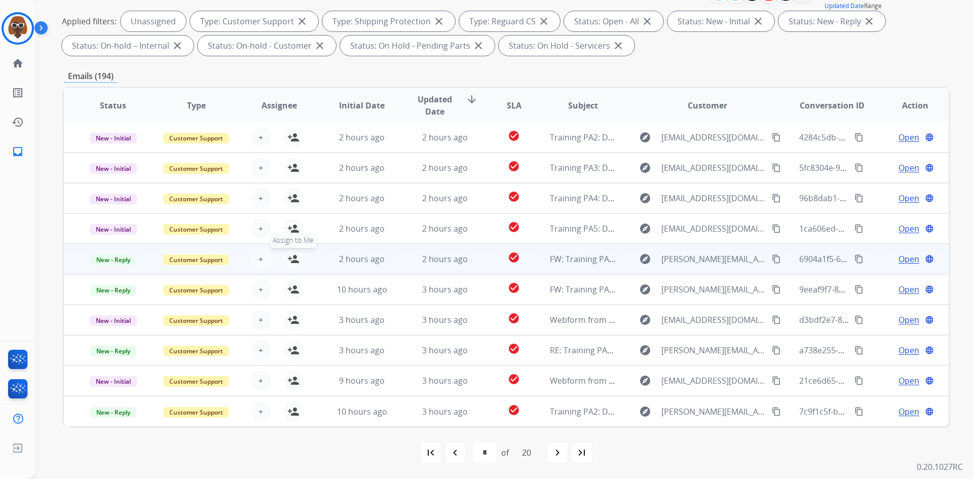
click at [287, 260] on mat-icon "person_add" at bounding box center [293, 259] width 12 height 12
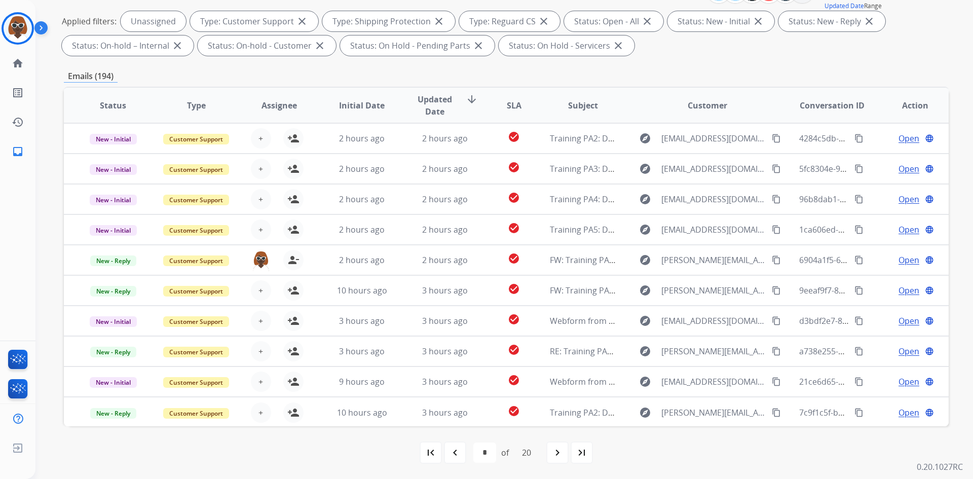
scroll to position [0, 0]
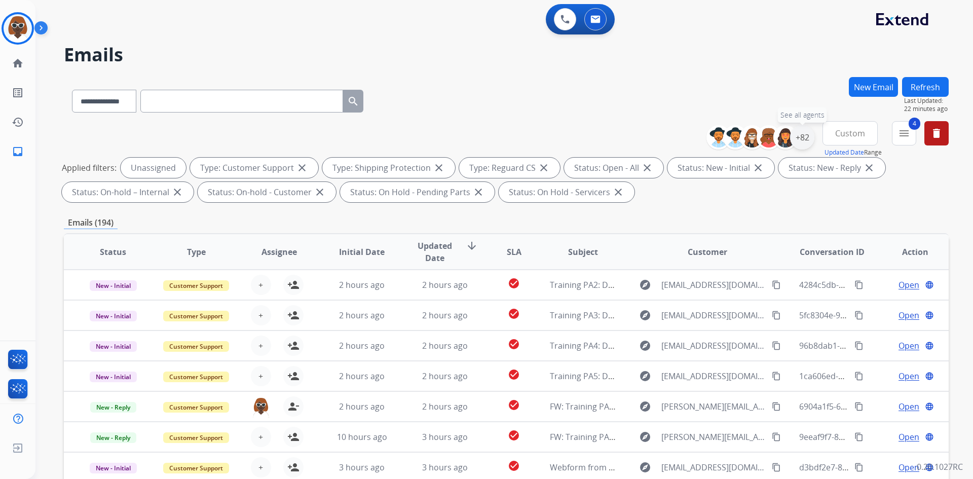
click at [792, 141] on div "+82" at bounding box center [802, 137] width 24 height 24
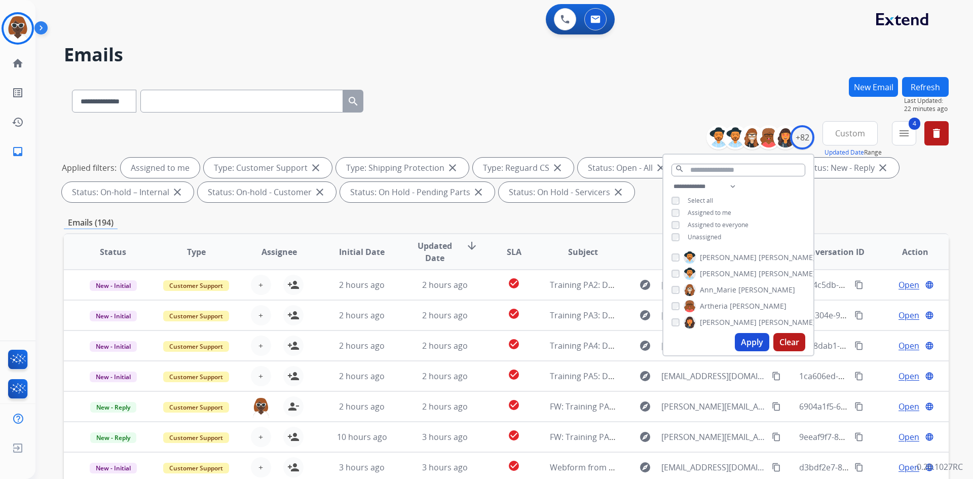
click at [752, 340] on button "Apply" at bounding box center [752, 342] width 34 height 18
select select "*"
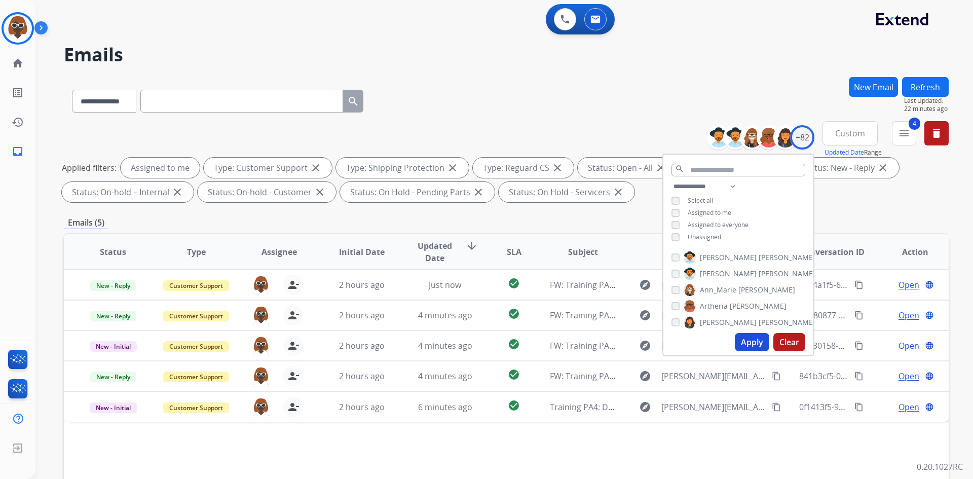
click at [858, 195] on div "Applied filters: Assigned to me Type: Customer Support close Type: Shipping Pro…" at bounding box center [504, 180] width 885 height 45
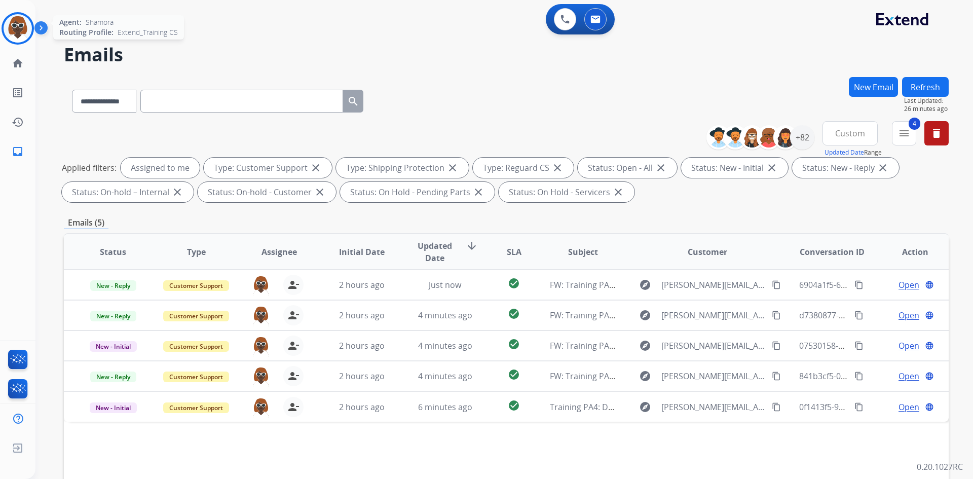
click at [17, 27] on img at bounding box center [18, 28] width 28 height 28
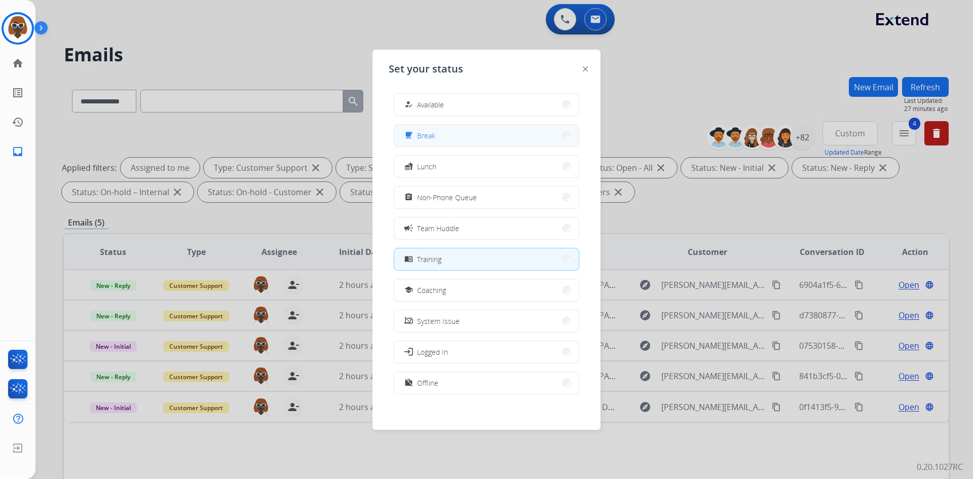
click at [506, 139] on button "free_breakfast Break" at bounding box center [486, 136] width 185 height 22
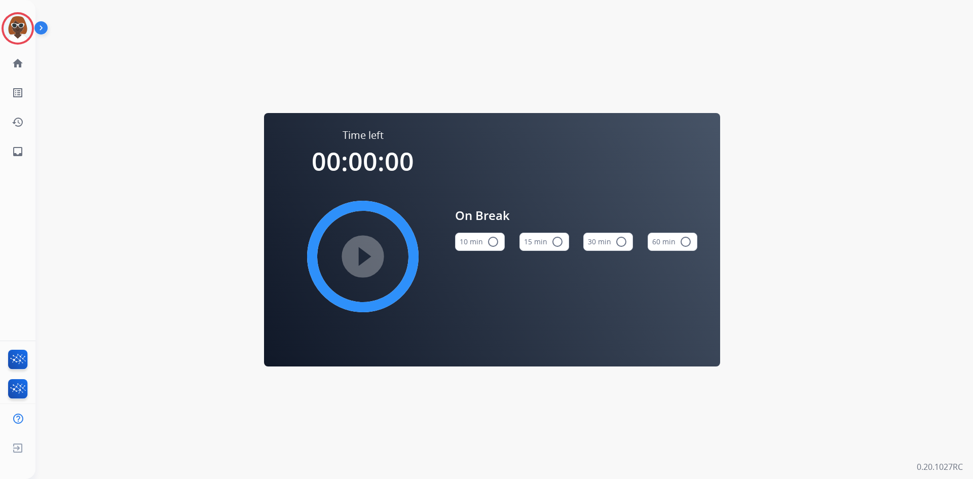
click at [558, 242] on mat-icon "radio_button_unchecked" at bounding box center [558, 242] width 12 height 12
click at [215, 57] on div "Time left 00:15:00 play_circle_filled On Break 10 min radio_button_unchecked 15…" at bounding box center [492, 239] width 914 height 479
click at [12, 25] on img at bounding box center [18, 28] width 28 height 28
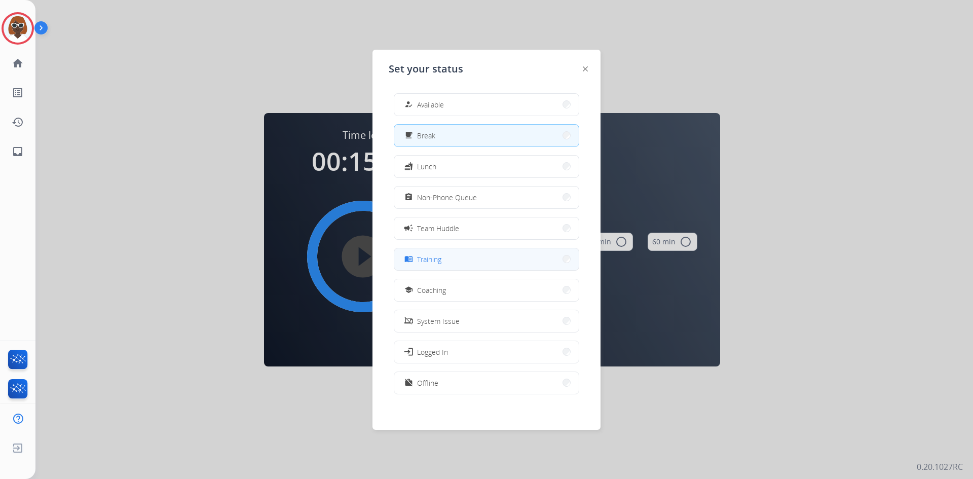
click at [436, 263] on span "Training" at bounding box center [429, 259] width 24 height 11
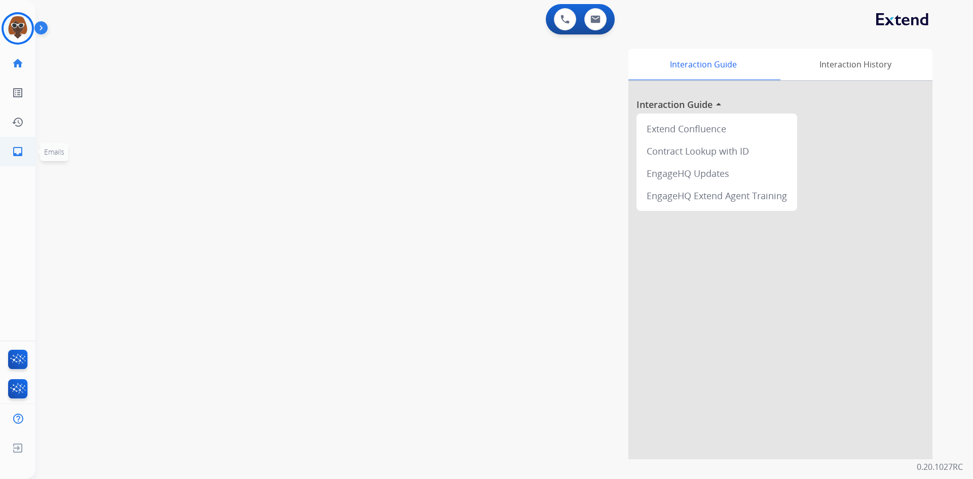
click at [17, 155] on mat-icon "inbox" at bounding box center [18, 151] width 12 height 12
select select "**********"
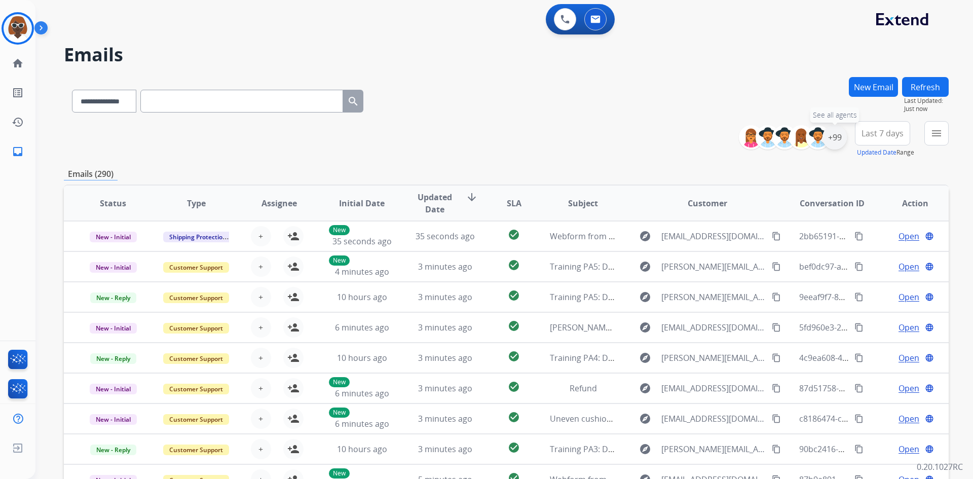
click at [829, 137] on div "+99" at bounding box center [835, 137] width 24 height 24
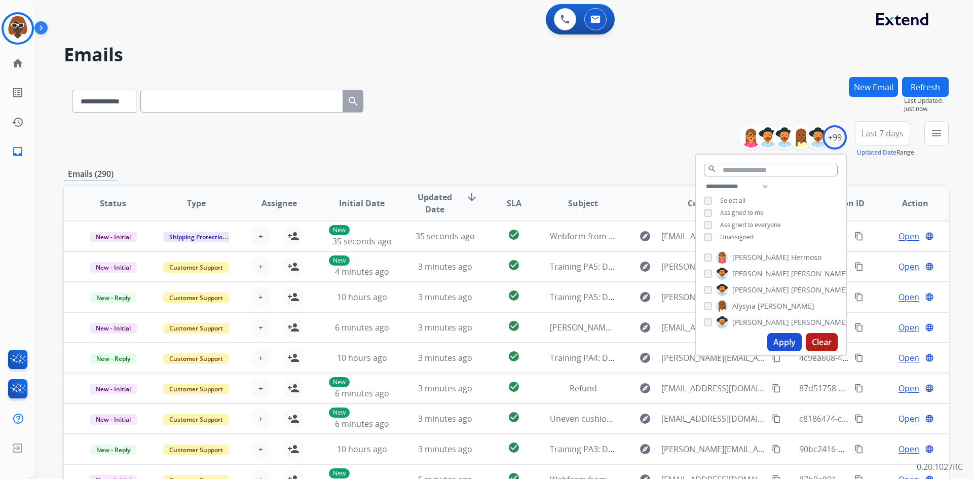
click at [783, 343] on button "Apply" at bounding box center [785, 342] width 34 height 18
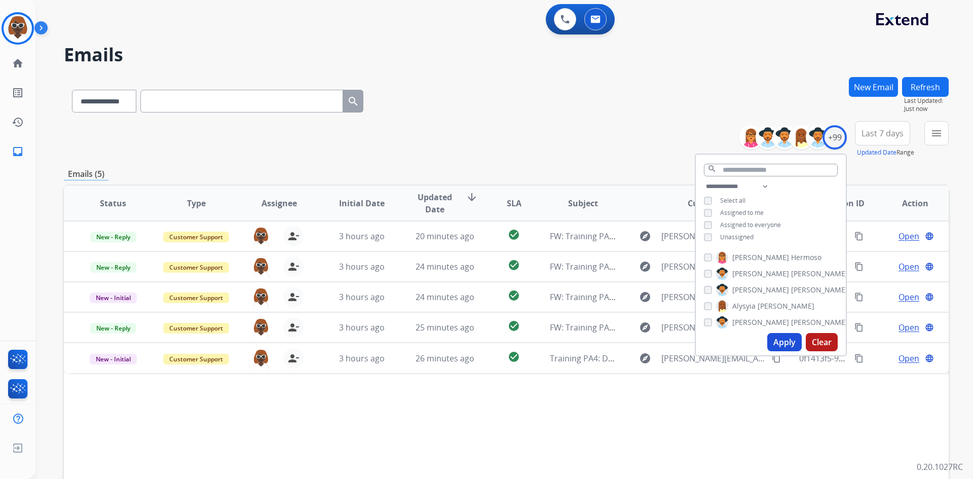
click at [616, 154] on div "**********" at bounding box center [506, 139] width 885 height 36
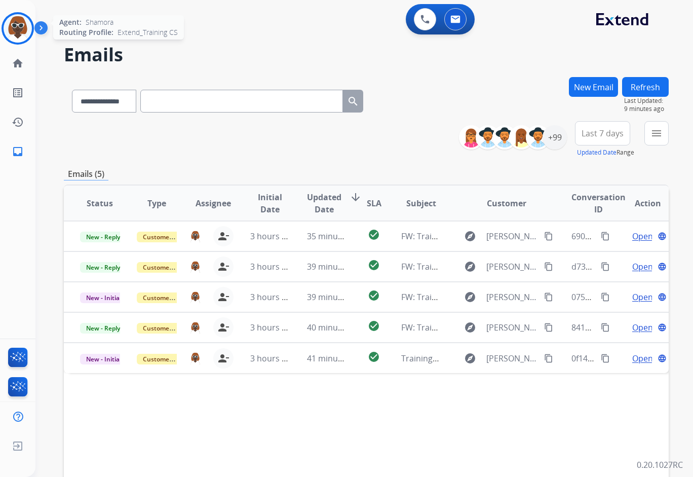
click at [21, 22] on img at bounding box center [18, 28] width 28 height 28
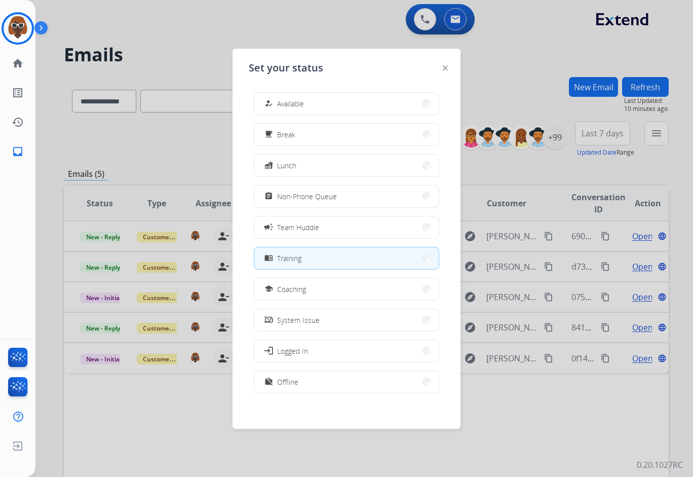
click at [206, 61] on div at bounding box center [346, 238] width 693 height 477
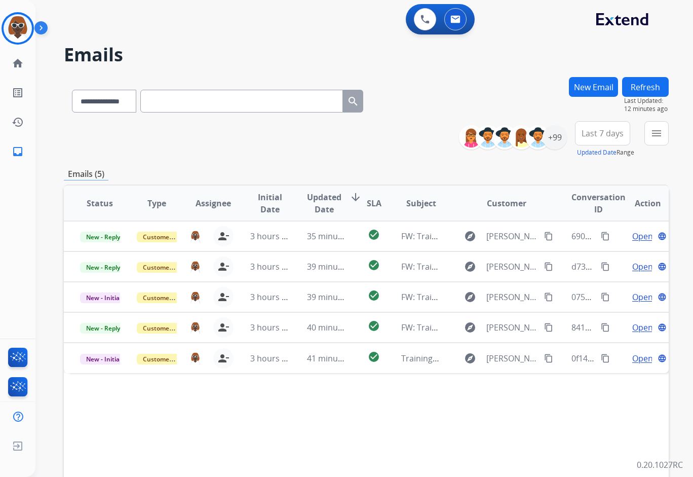
click at [326, 42] on div "**********" at bounding box center [352, 274] width 634 height 477
